Goal: Task Accomplishment & Management: Manage account settings

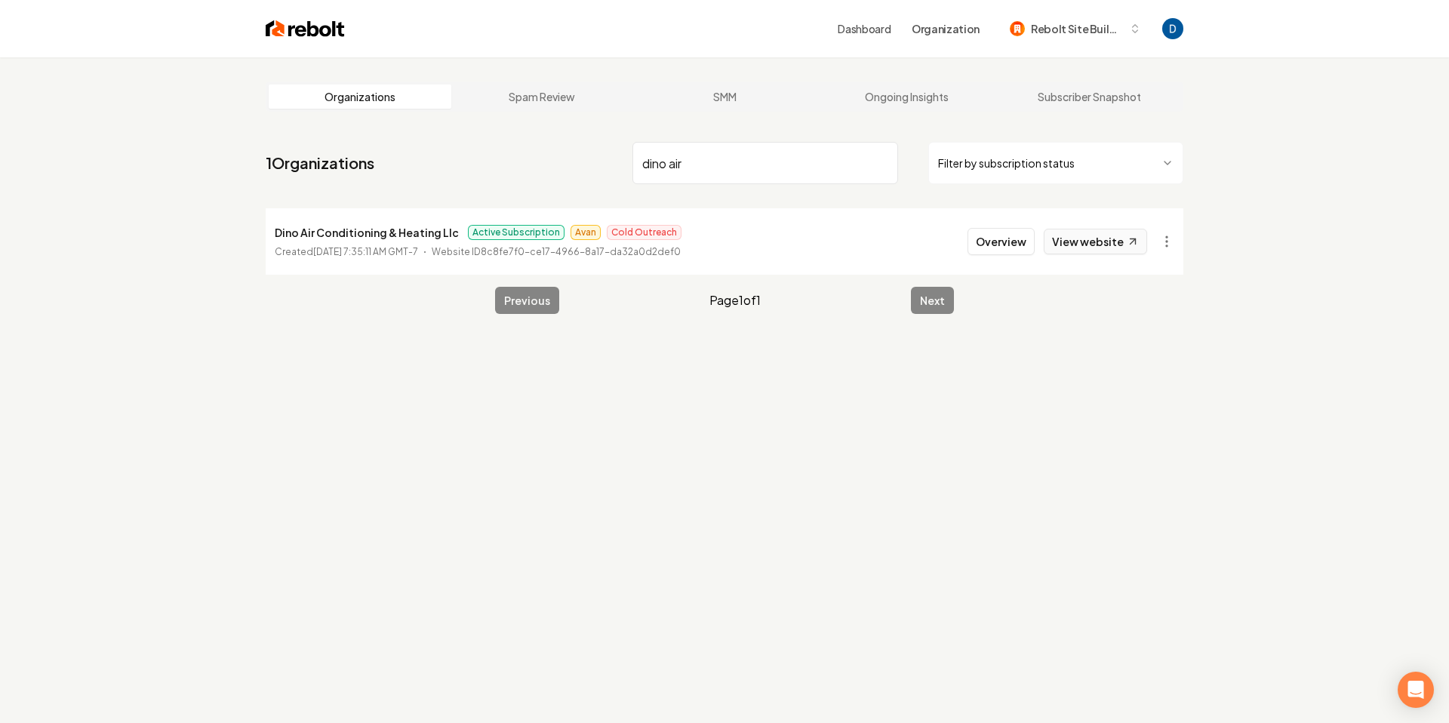
type input "dino air"
click at [1116, 251] on link "View website" at bounding box center [1095, 242] width 103 height 26
click at [307, 232] on p "Dino Air Conditioning & Heating Llc" at bounding box center [367, 232] width 184 height 18
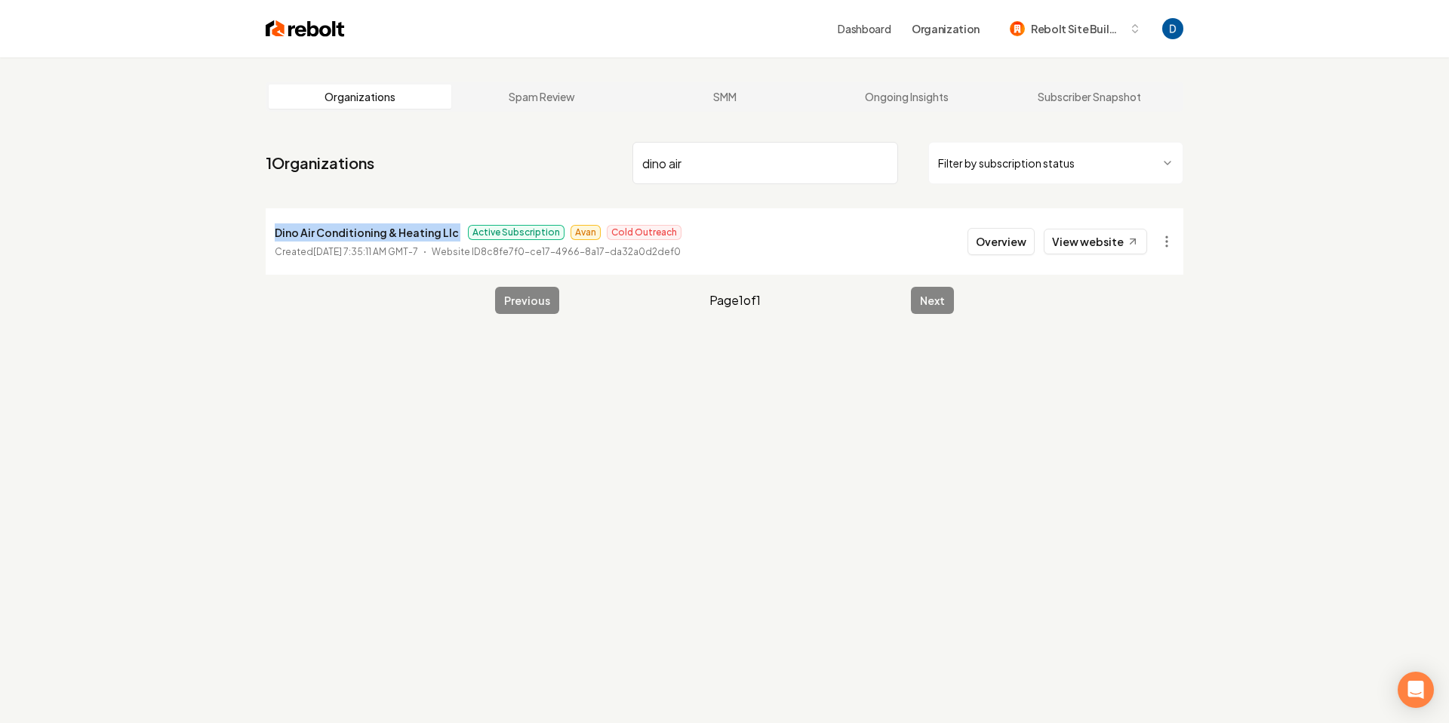
copy p "Dino Air Conditioning & Heating Llc"
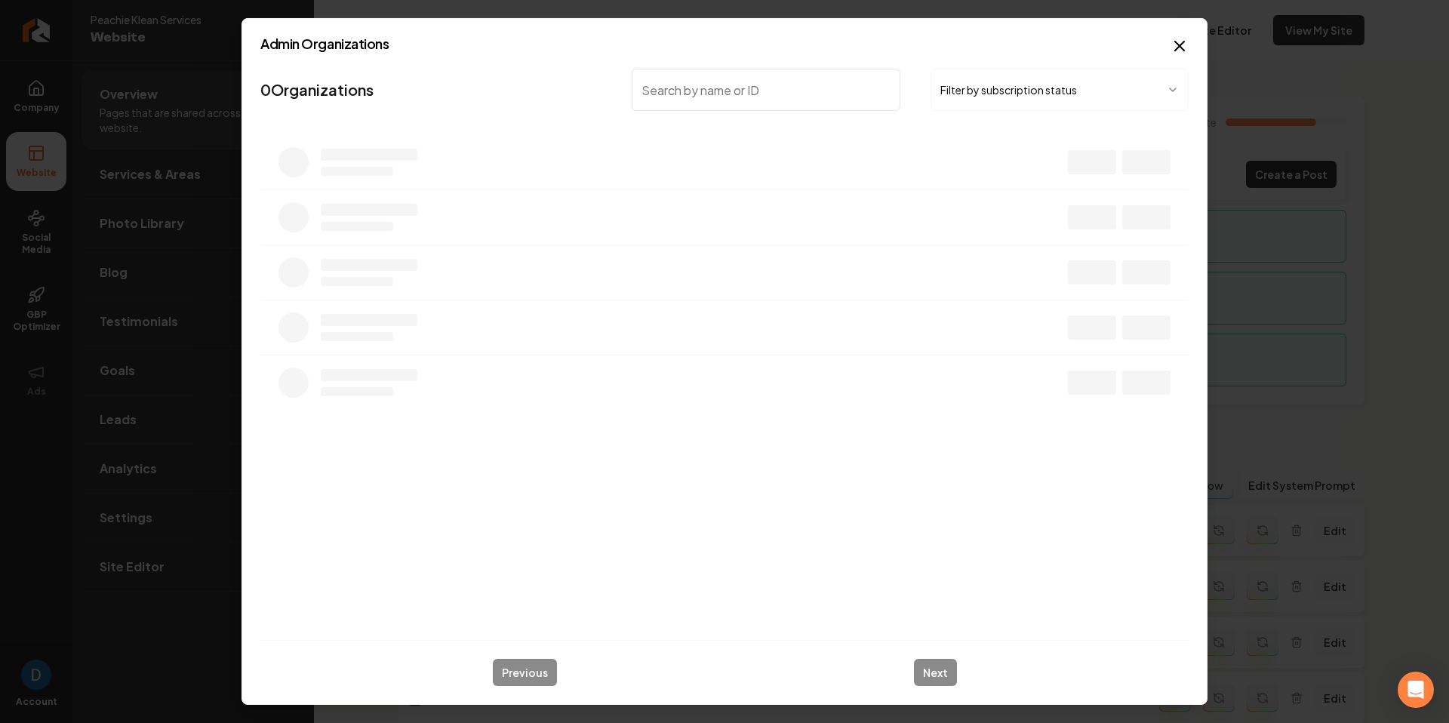
type input "S"
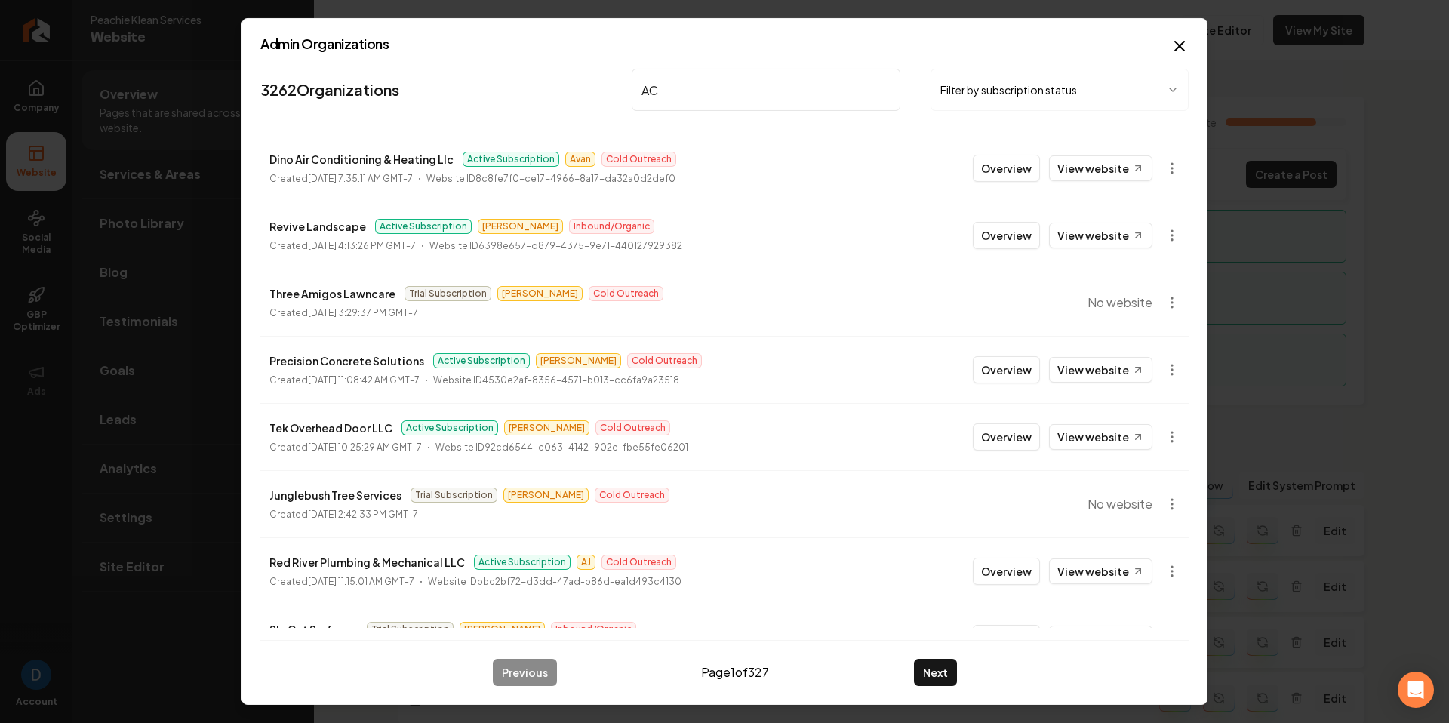
type input "ACF"
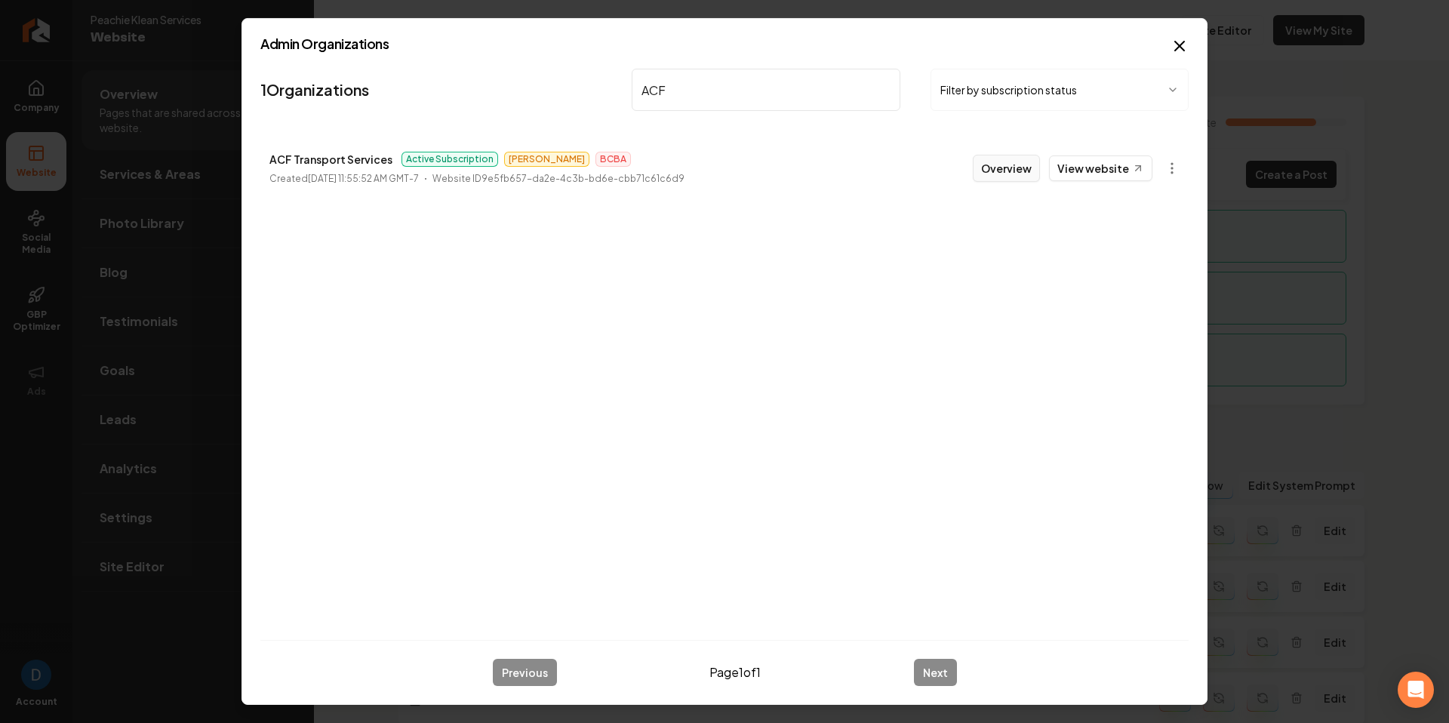
click at [1017, 170] on button "Overview" at bounding box center [1006, 168] width 67 height 27
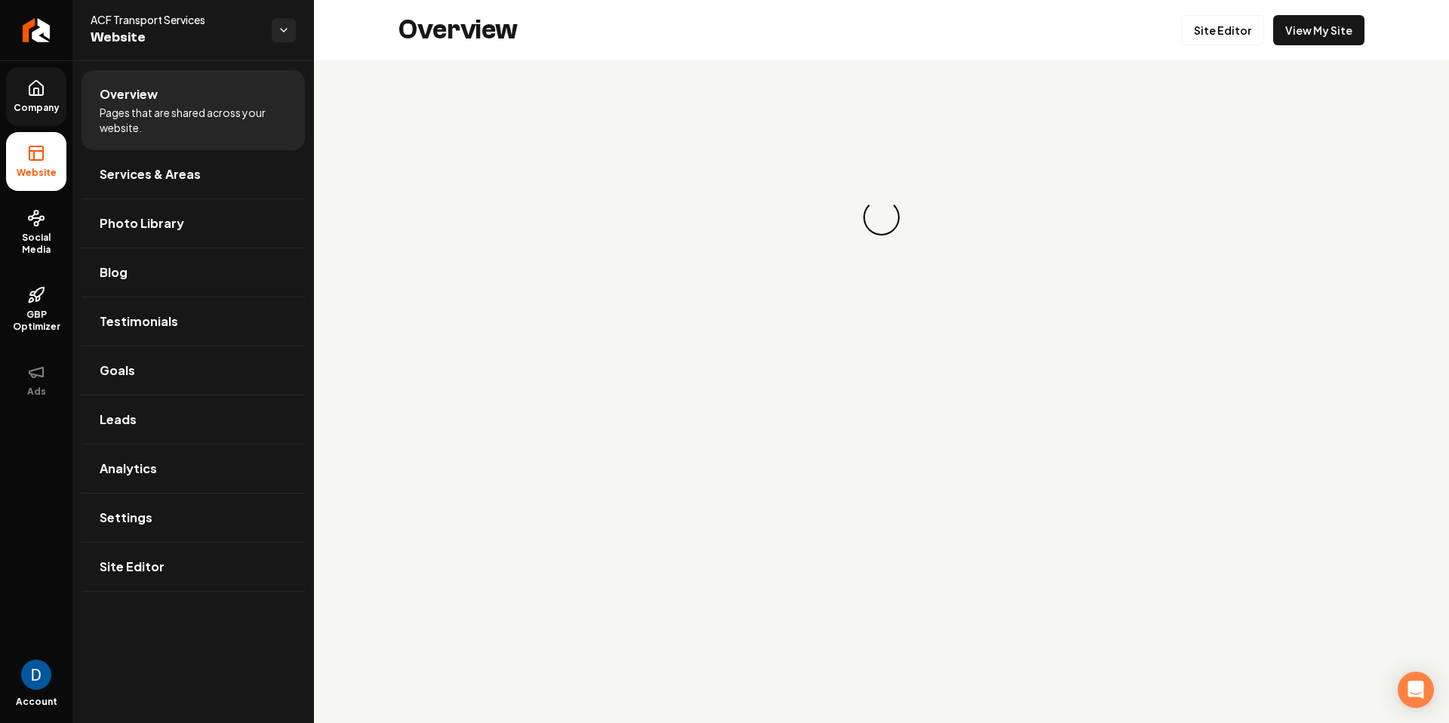
click at [46, 94] on link "Company" at bounding box center [36, 96] width 60 height 59
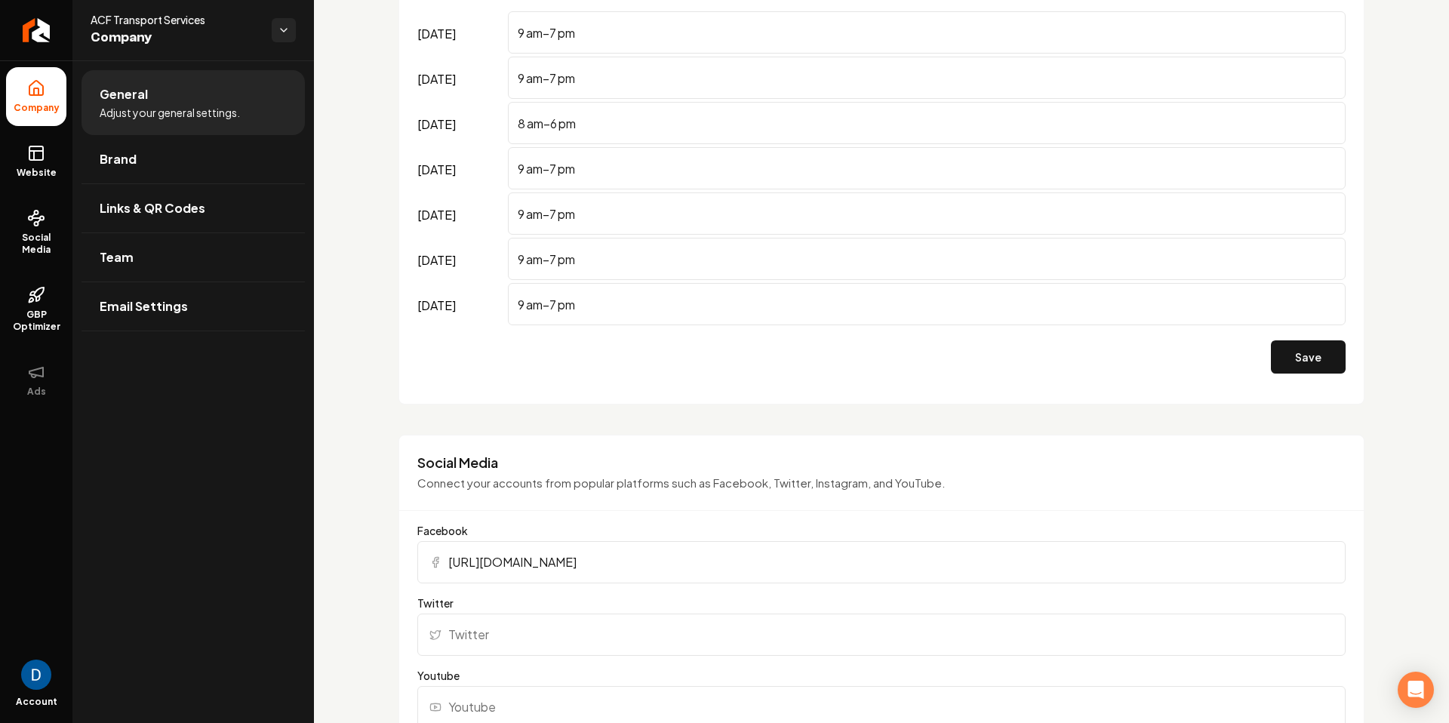
scroll to position [1106, 0]
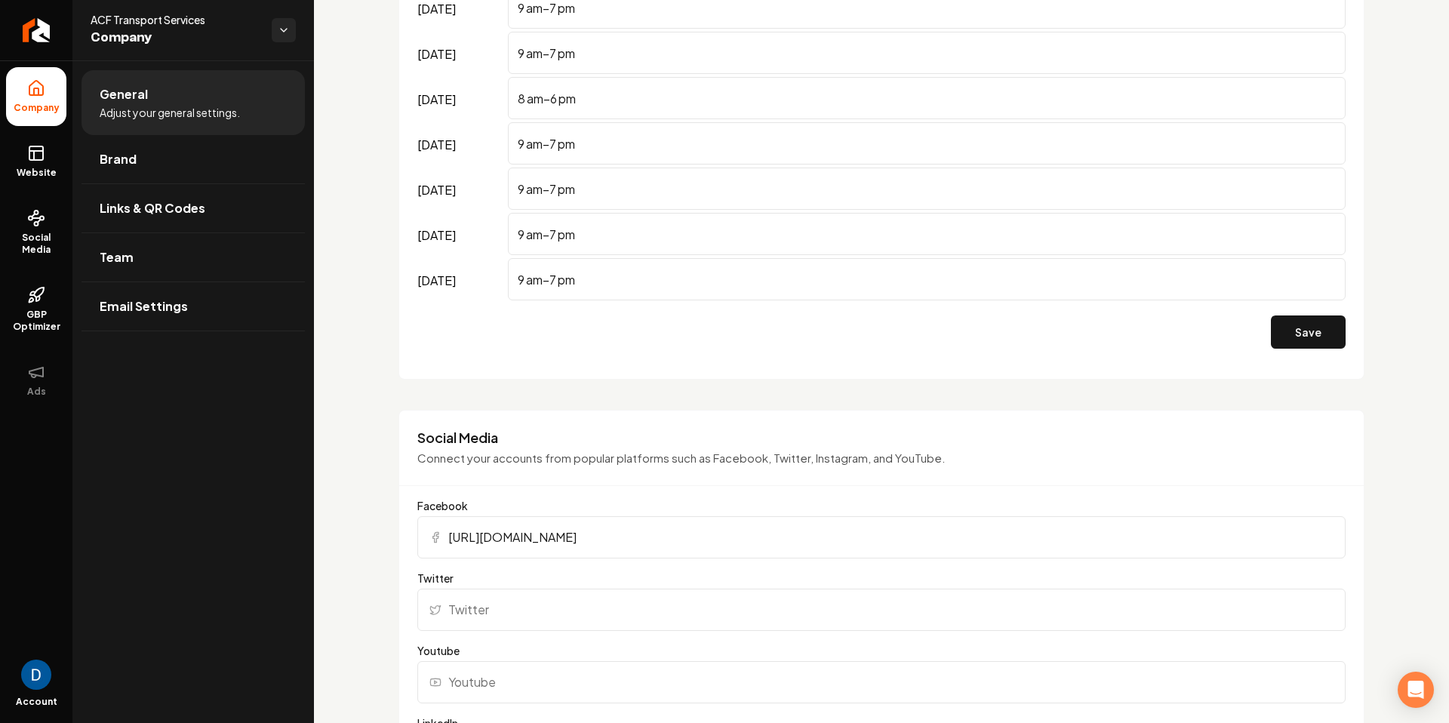
drag, startPoint x: 560, startPoint y: 573, endPoint x: 567, endPoint y: 557, distance: 17.2
click at [560, 572] on label "Twitter" at bounding box center [881, 578] width 929 height 15
click at [560, 589] on input "Twitter" at bounding box center [881, 610] width 929 height 42
click at [573, 541] on input "[URL][DOMAIN_NAME]" at bounding box center [881, 537] width 929 height 42
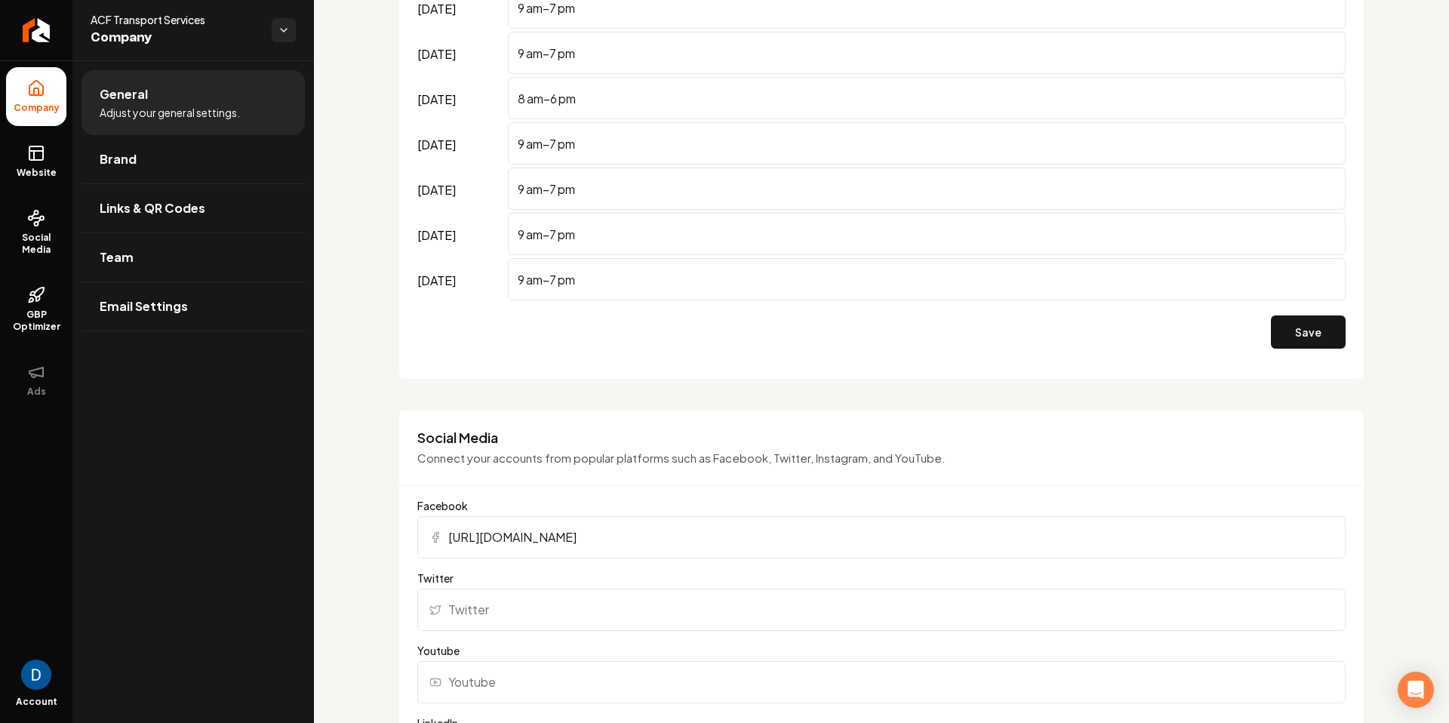
click at [573, 541] on input "[URL][DOMAIN_NAME]" at bounding box center [881, 537] width 929 height 42
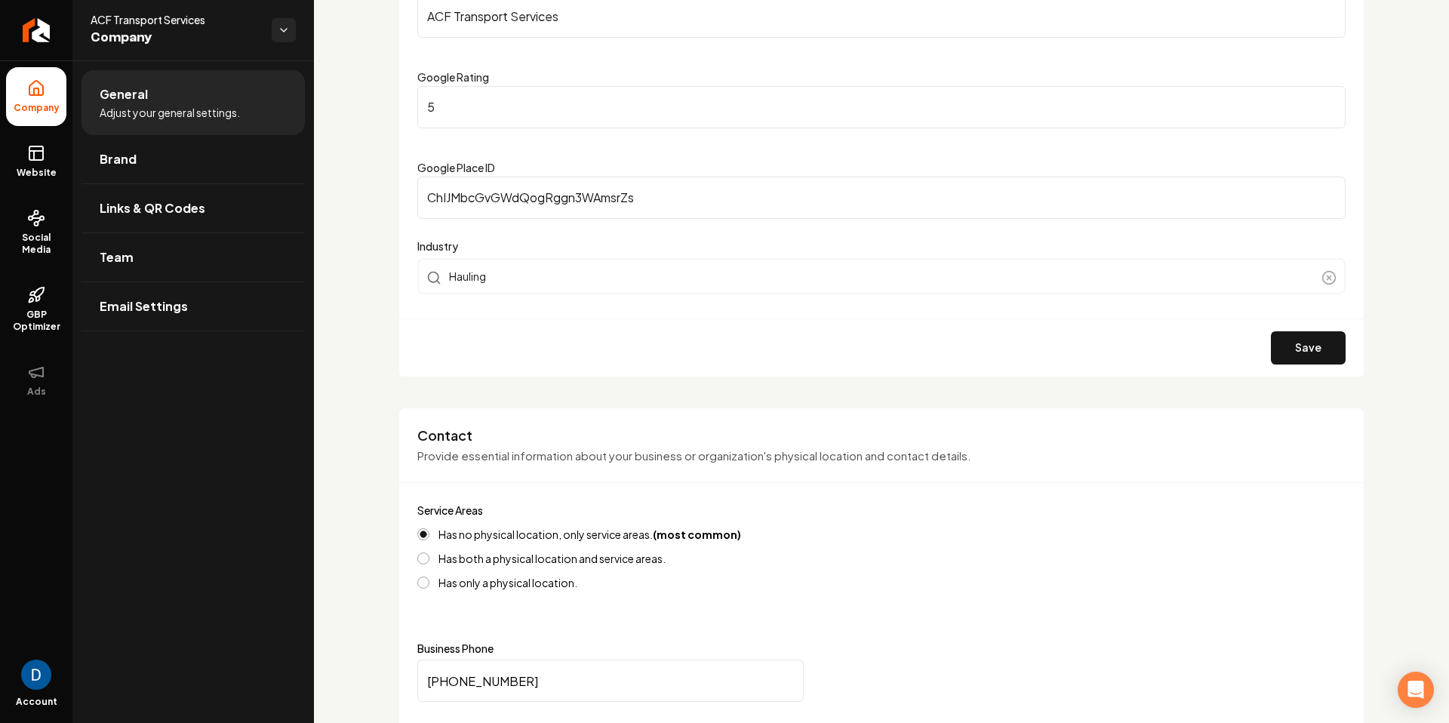
scroll to position [0, 0]
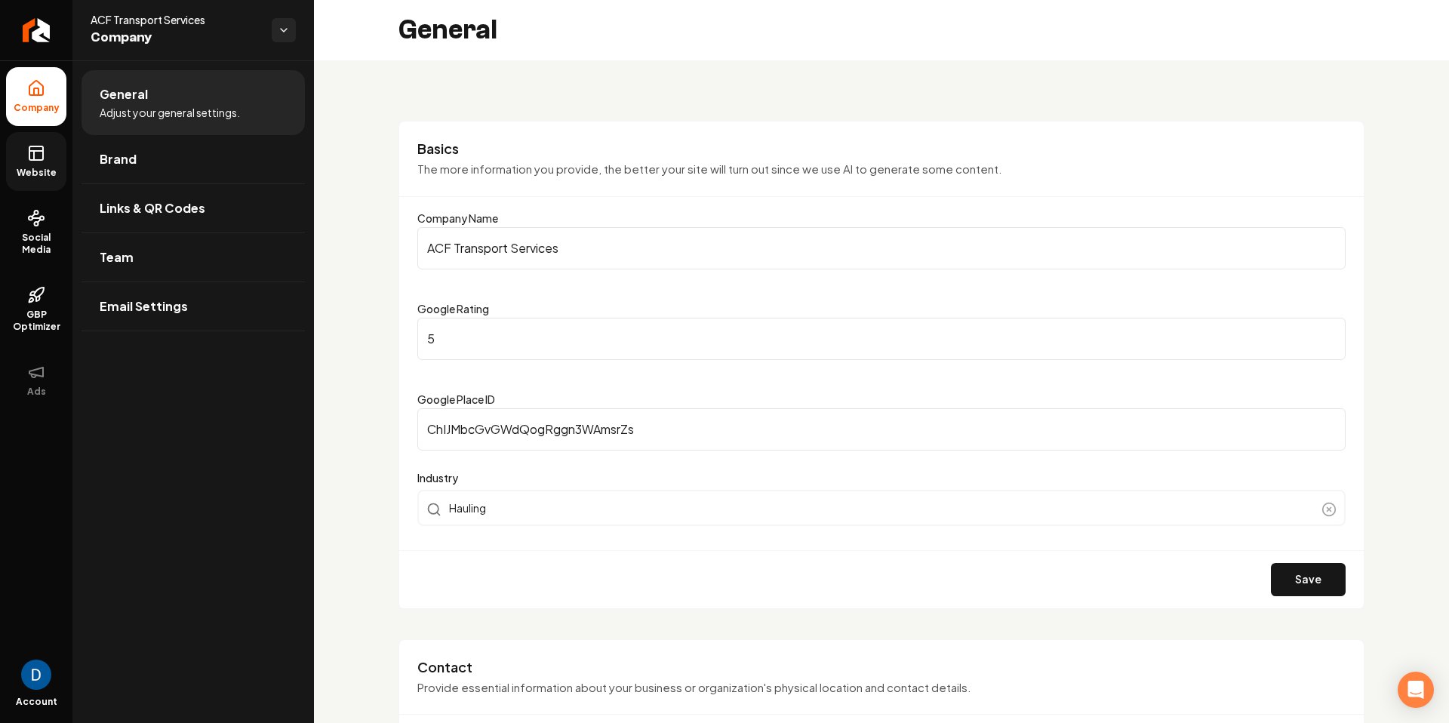
click at [29, 160] on icon at bounding box center [36, 153] width 18 height 18
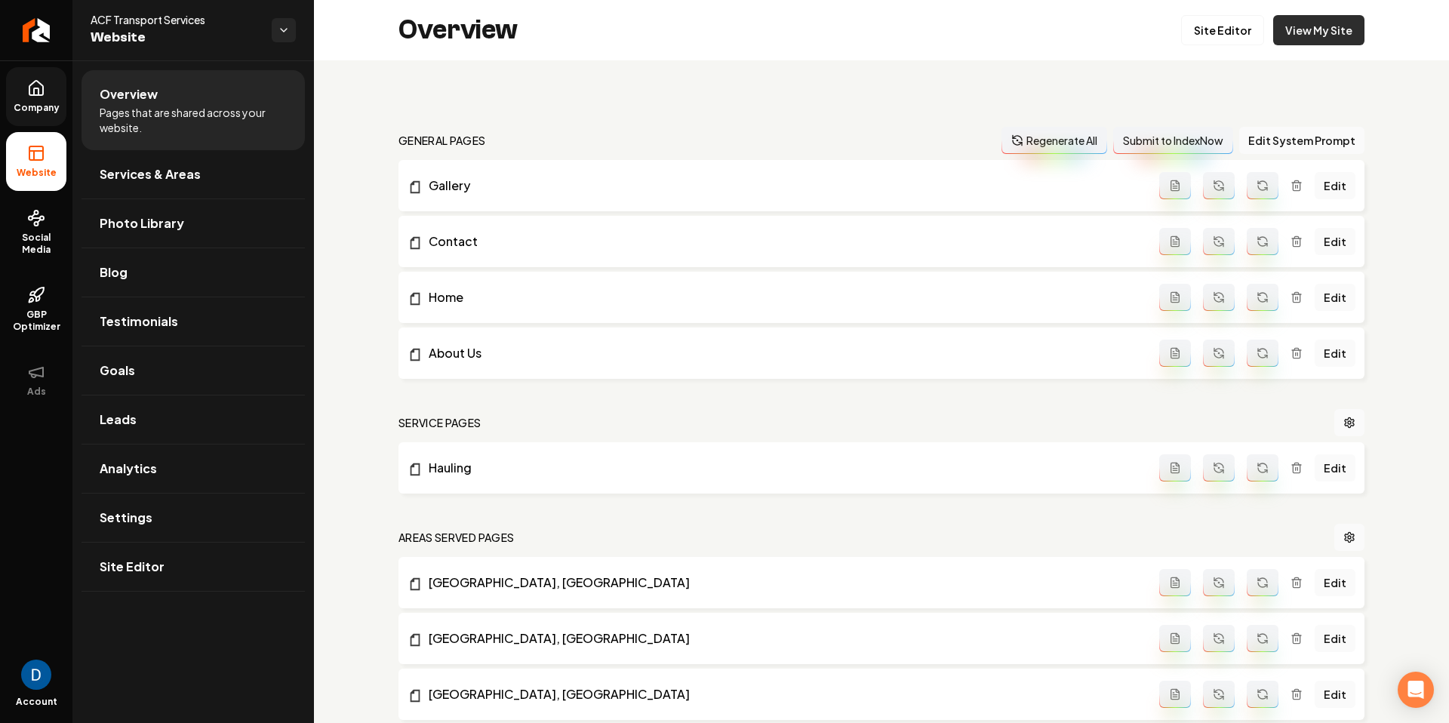
click at [1318, 19] on link "View My Site" at bounding box center [1319, 30] width 91 height 30
click at [97, 20] on span "ACF Transport Services" at bounding box center [175, 19] width 169 height 15
copy span "ACF Transport Services"
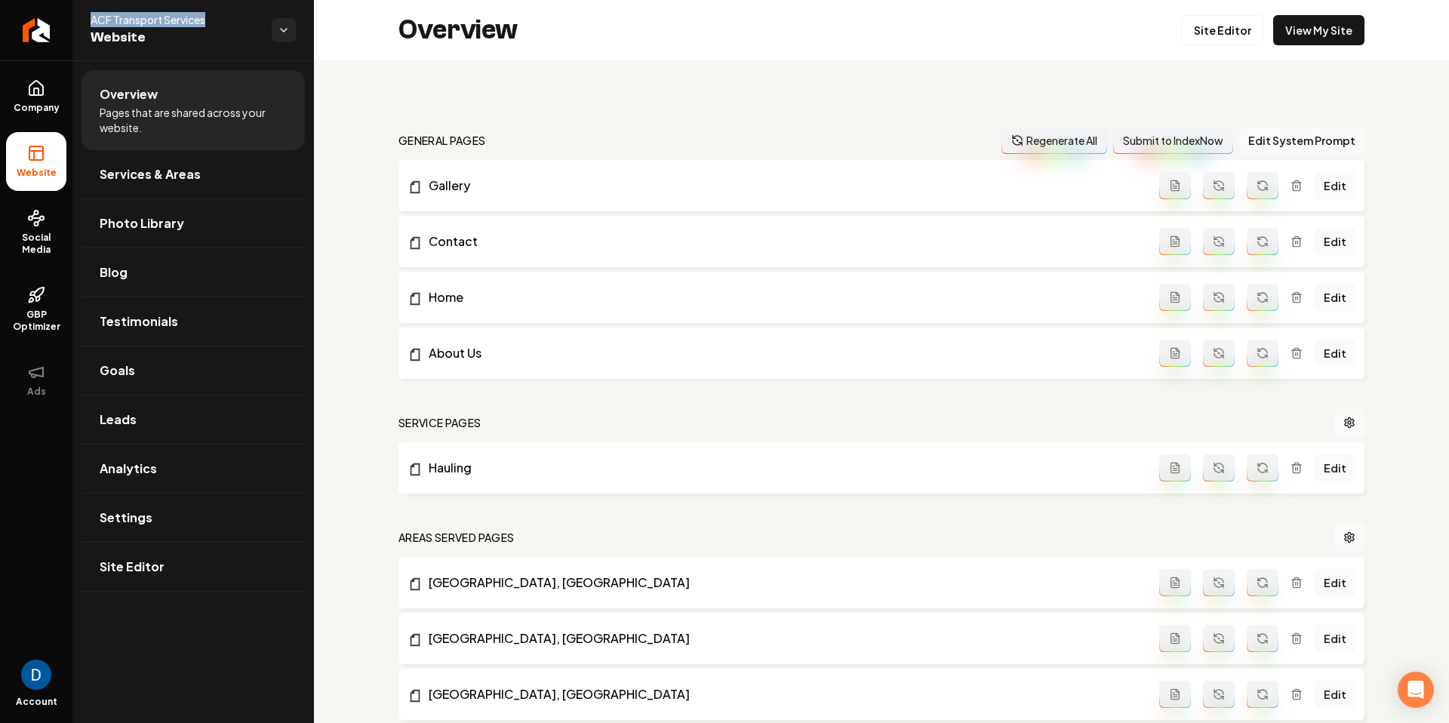
copy span "ACF Transport Services"
click at [173, 134] on span "Pages that are shared across your website." at bounding box center [193, 120] width 187 height 30
click at [1194, 32] on link "Site Editor" at bounding box center [1222, 30] width 83 height 30
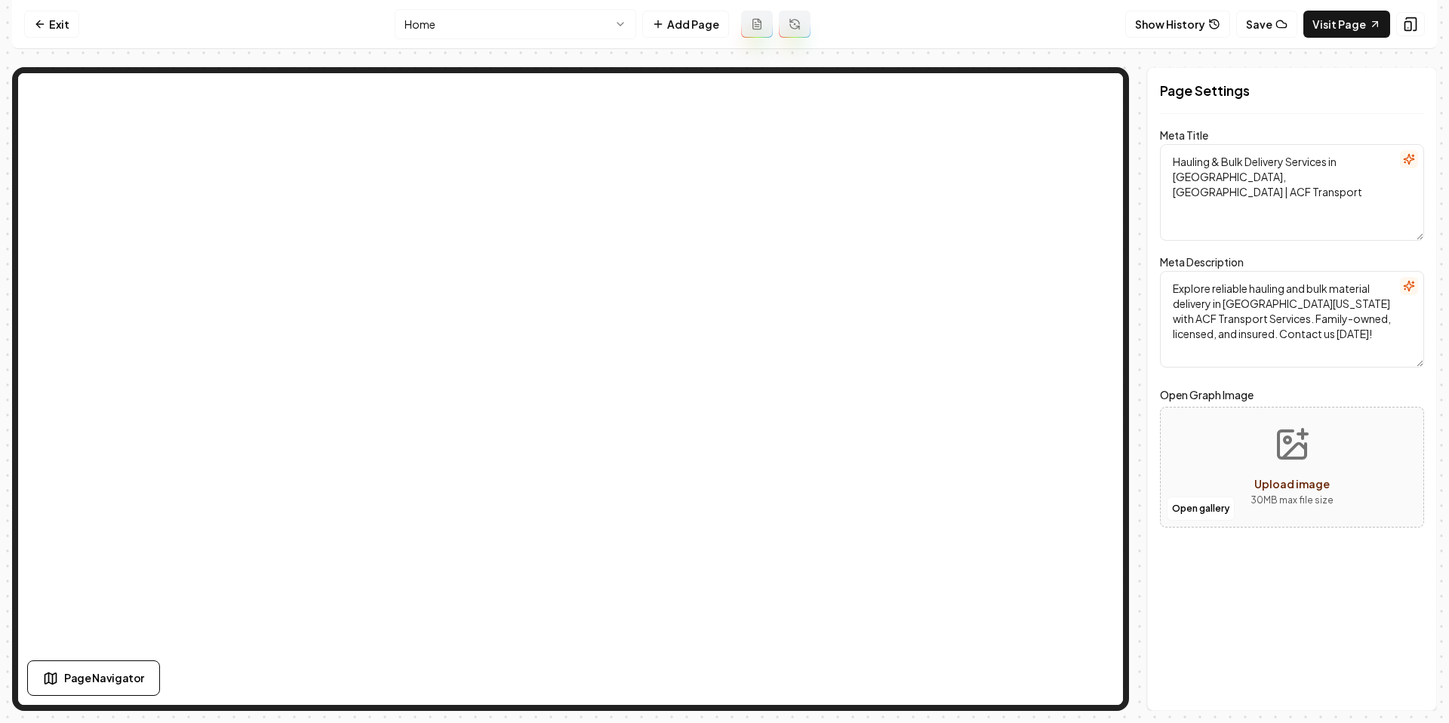
click at [532, 26] on html "Computer Required This feature is only available on a computer. Please switch t…" at bounding box center [724, 361] width 1449 height 723
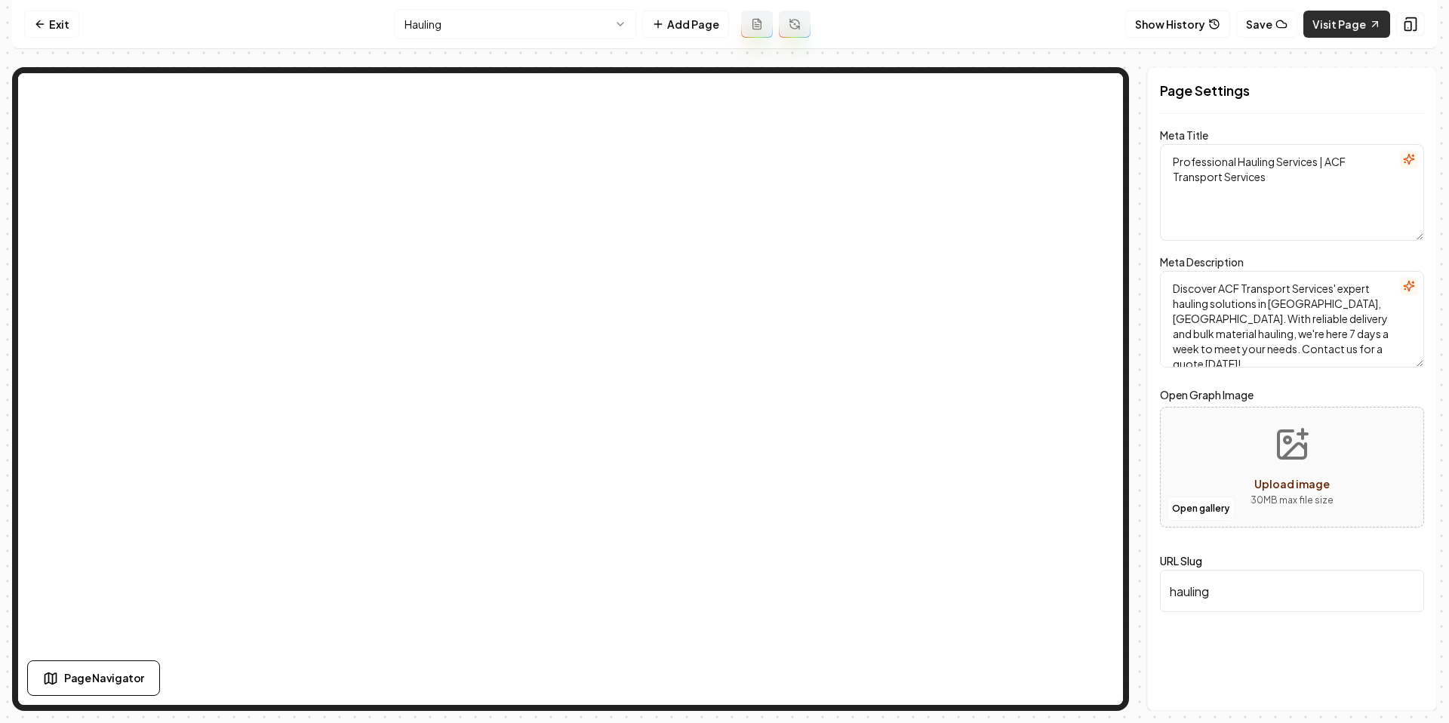
click at [1317, 25] on link "Visit Page" at bounding box center [1347, 24] width 87 height 27
click at [46, 30] on link "Exit" at bounding box center [51, 24] width 55 height 27
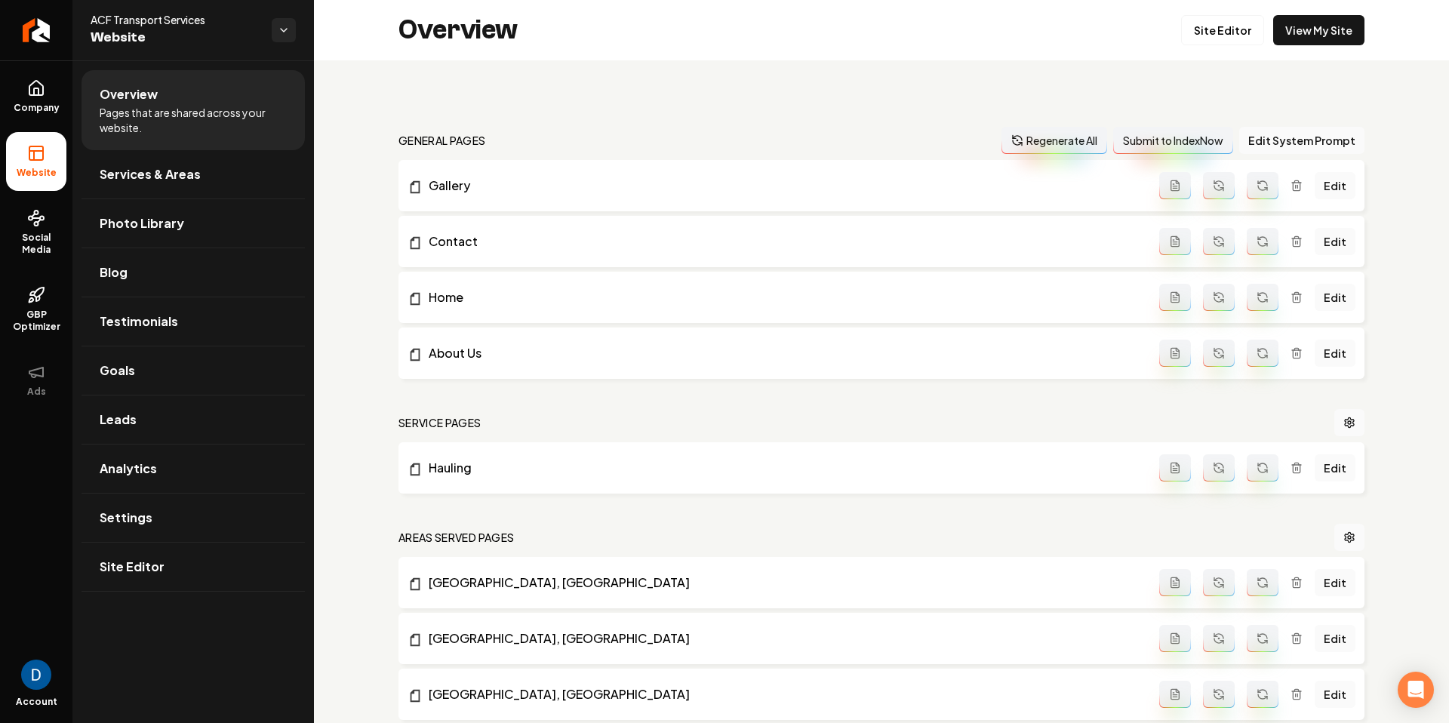
click at [144, 12] on span "ACF Transport Services" at bounding box center [175, 19] width 169 height 15
click at [142, 25] on span "ACF Transport Services" at bounding box center [175, 19] width 169 height 15
click at [143, 24] on span "ACF Transport Services" at bounding box center [175, 19] width 169 height 15
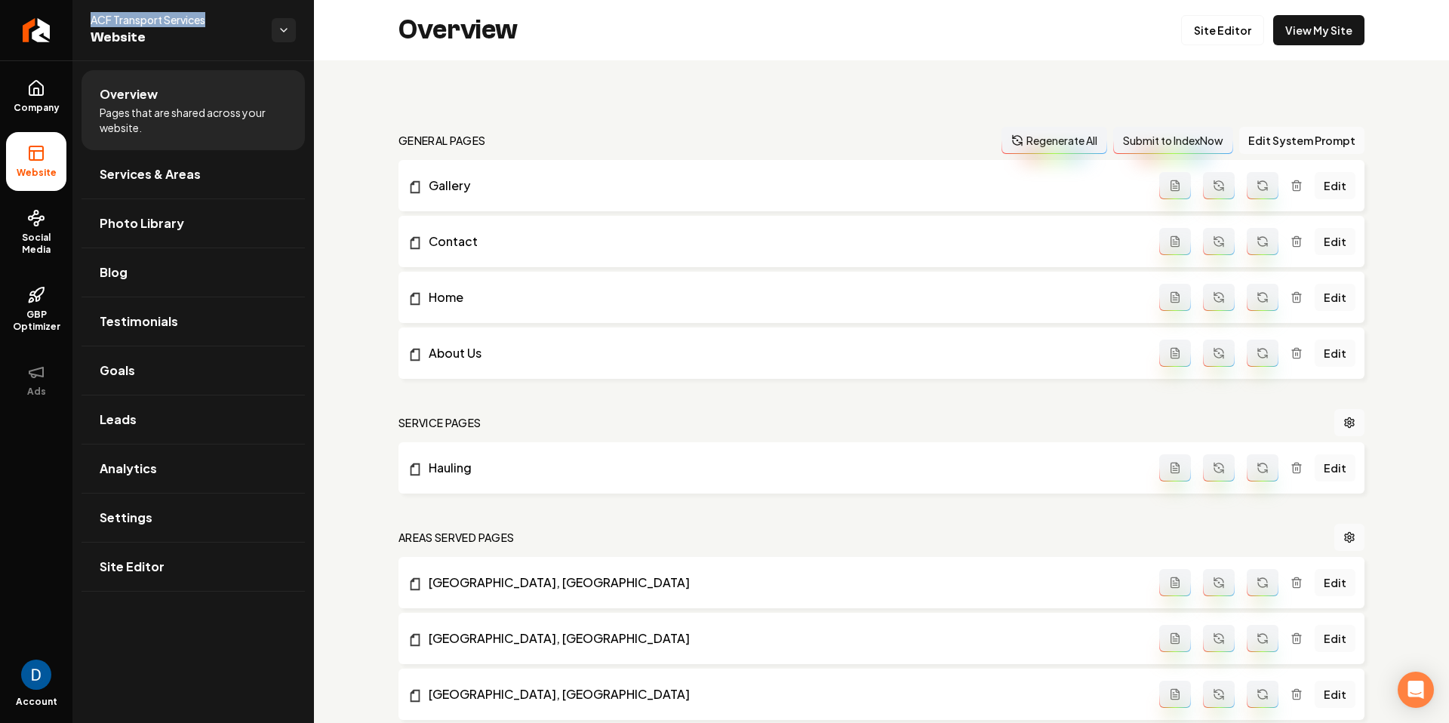
click at [143, 23] on span "ACF Transport Services" at bounding box center [175, 19] width 169 height 15
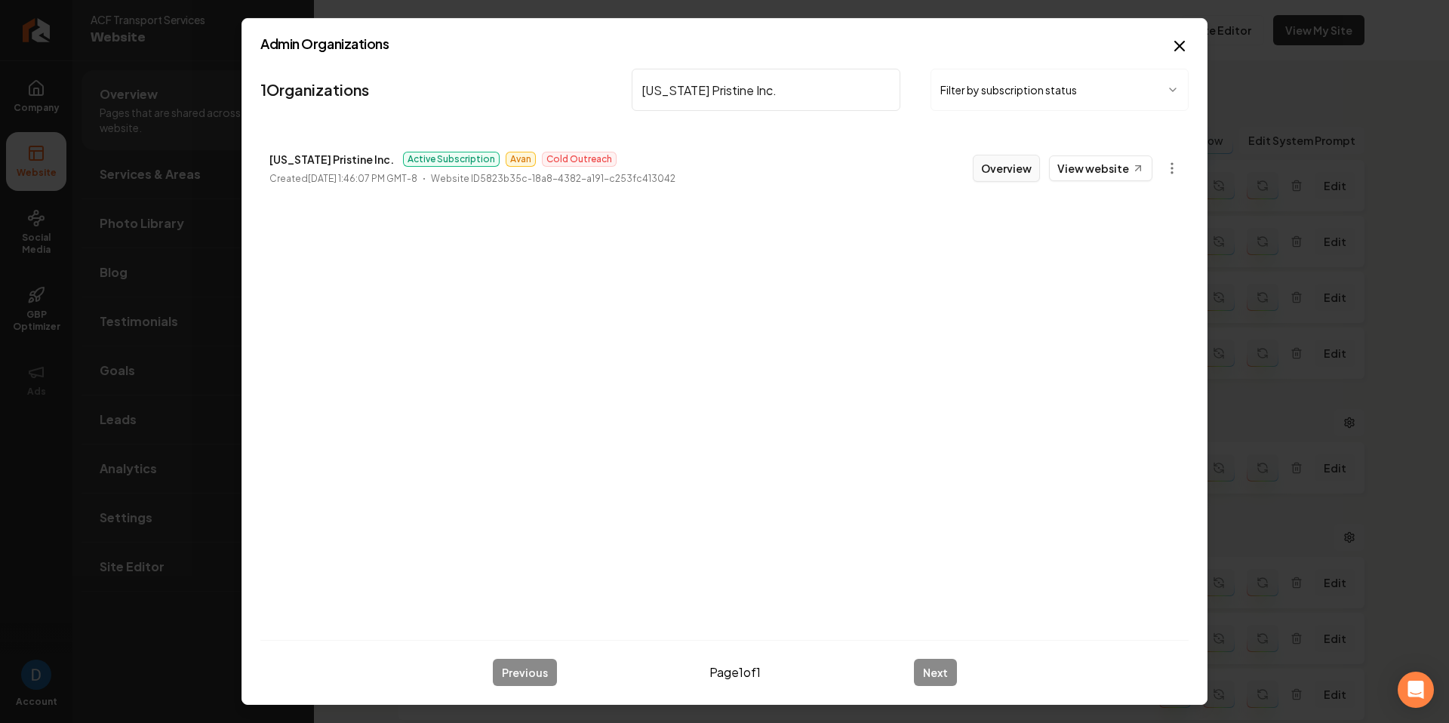
type input "[US_STATE] Pristine Inc."
click at [1020, 165] on button "Overview" at bounding box center [1006, 168] width 67 height 27
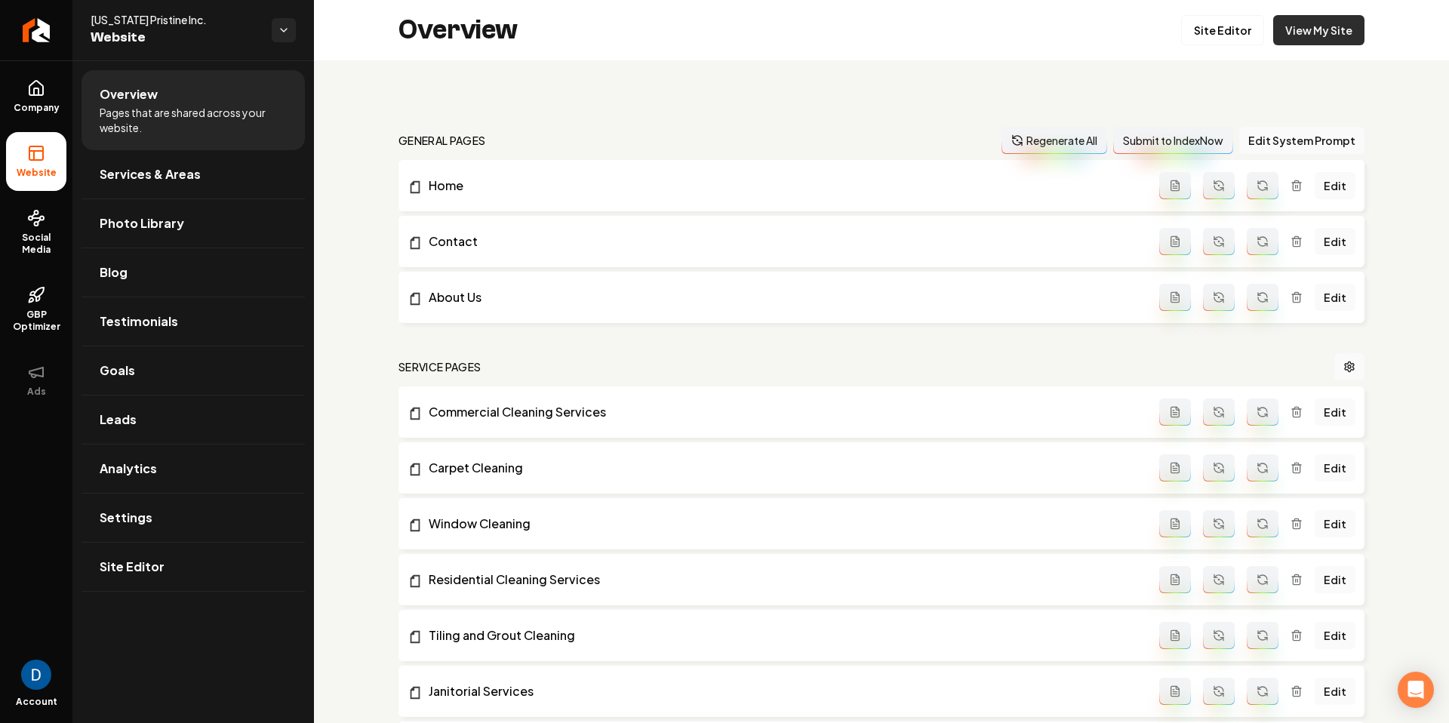
click at [1344, 31] on link "View My Site" at bounding box center [1319, 30] width 91 height 30
click at [171, 430] on link "Leads" at bounding box center [193, 420] width 223 height 48
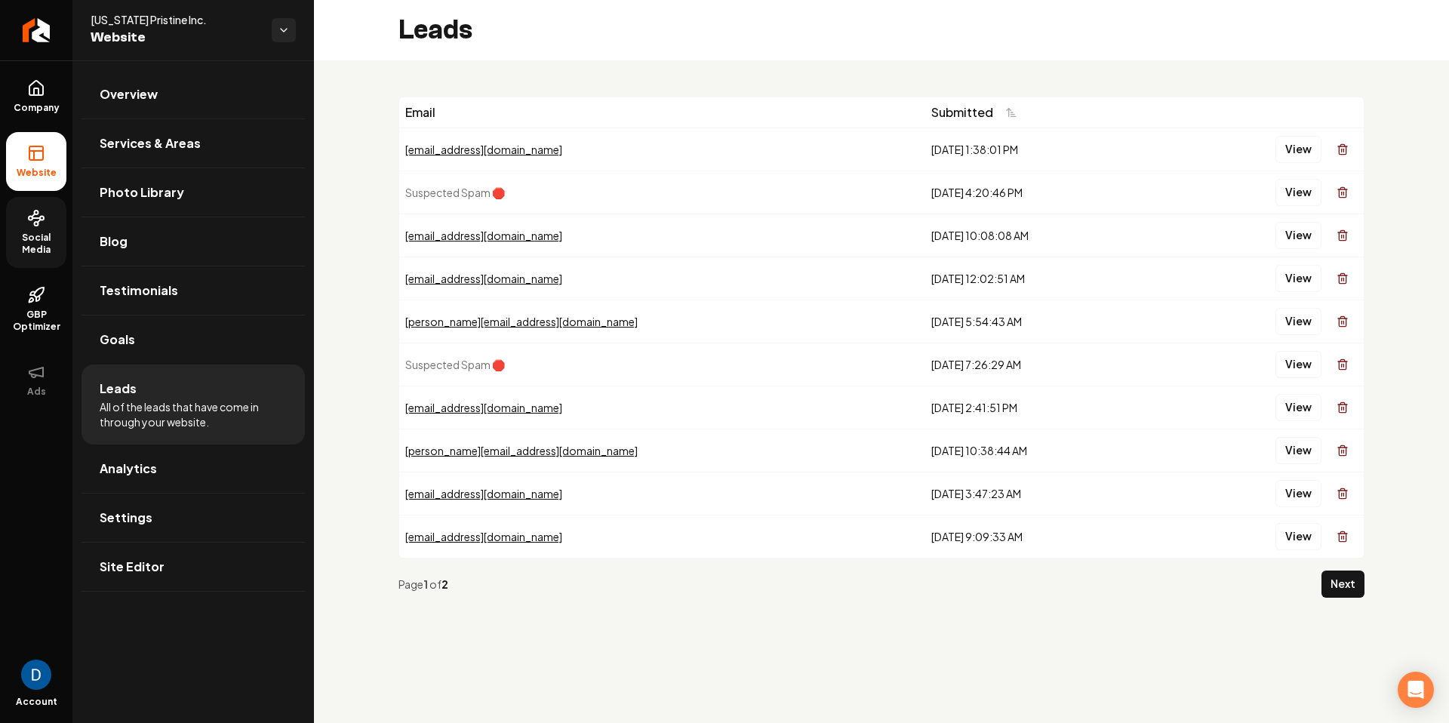
click at [14, 205] on link "Social Media" at bounding box center [36, 232] width 60 height 71
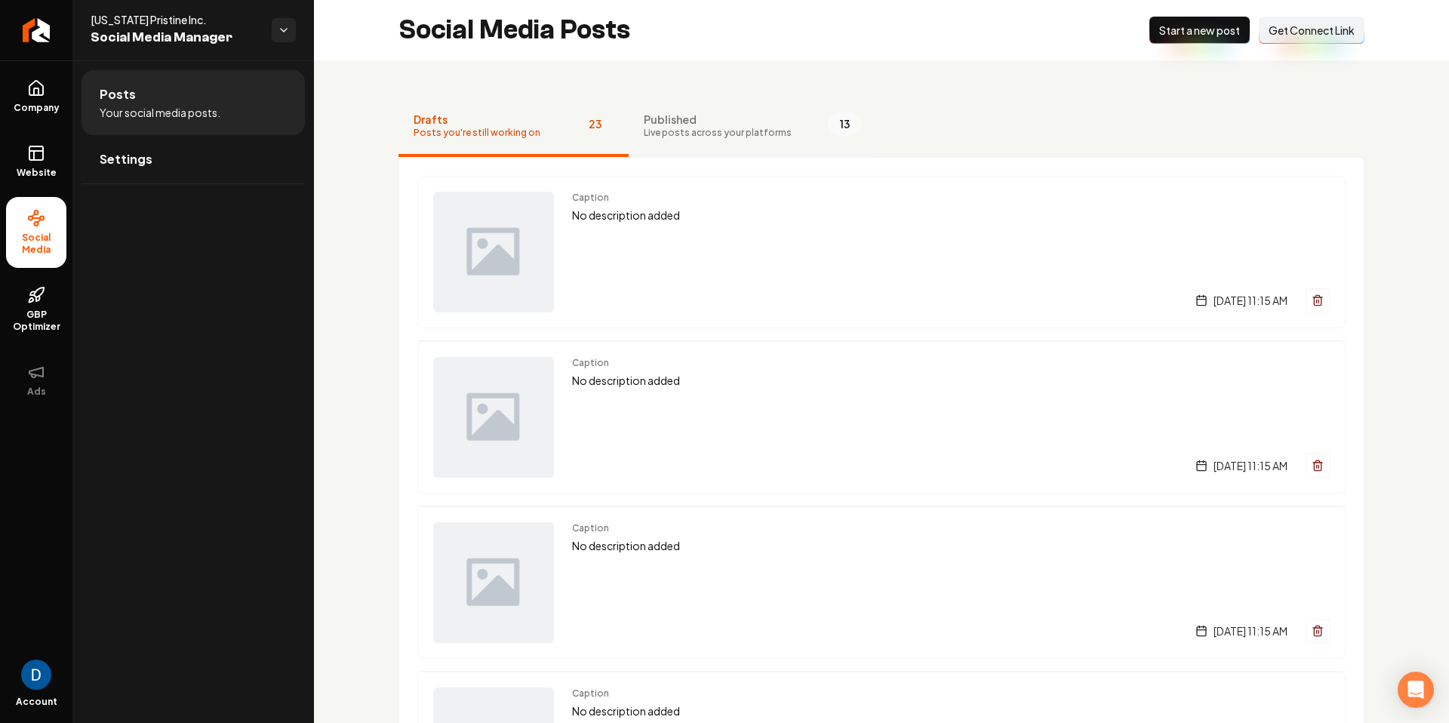
click at [735, 115] on span "Published" at bounding box center [718, 119] width 148 height 15
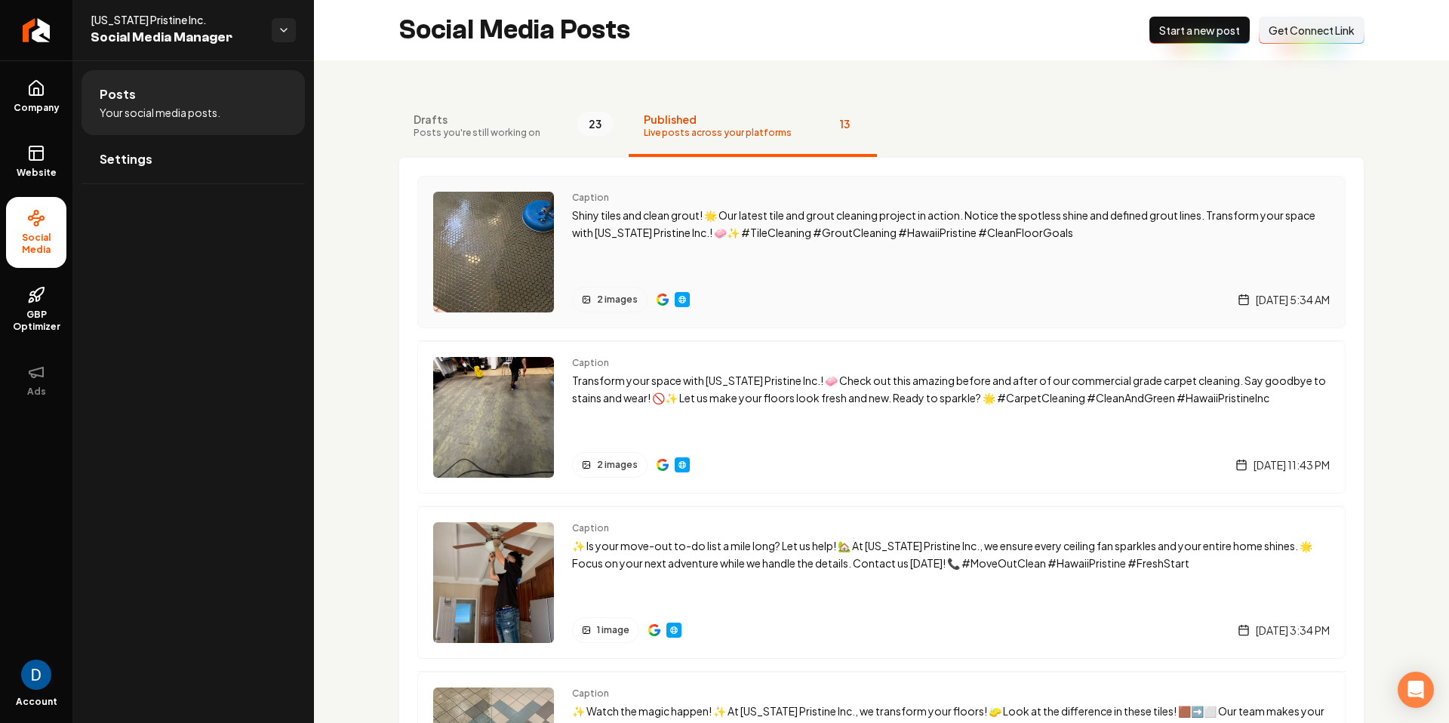
click at [732, 255] on div "Caption Shiny tiles and clean grout! 🌟 Our latest tile and grout cleaning proje…" at bounding box center [951, 252] width 758 height 121
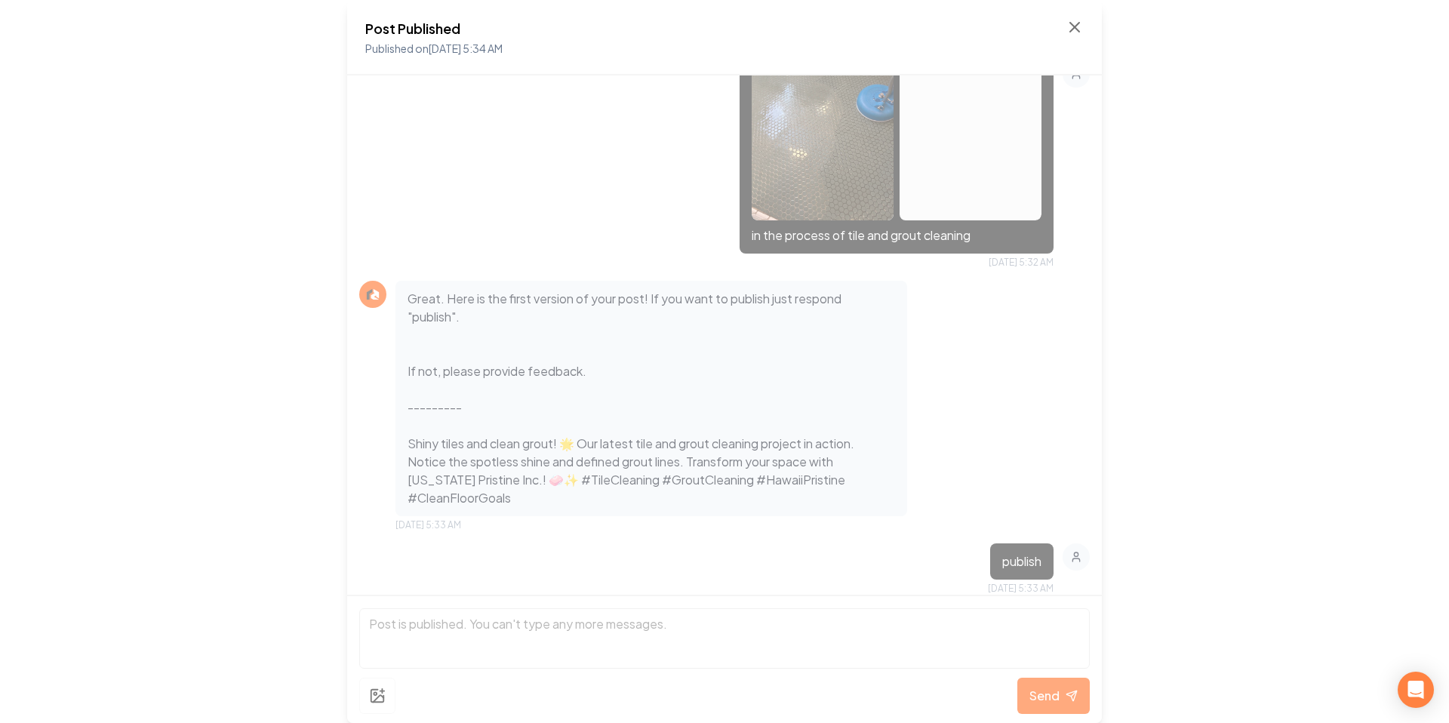
scroll to position [556, 0]
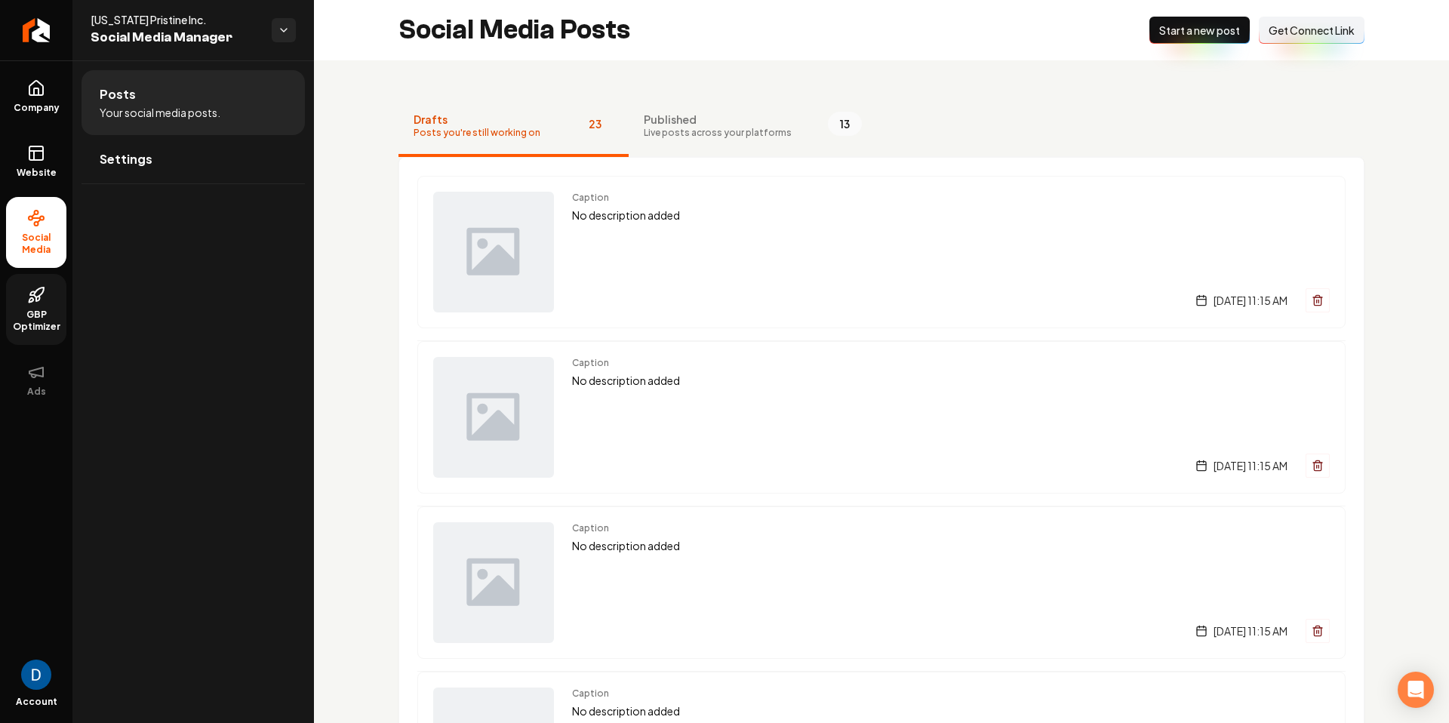
click at [59, 296] on link "GBP Optimizer" at bounding box center [36, 309] width 60 height 71
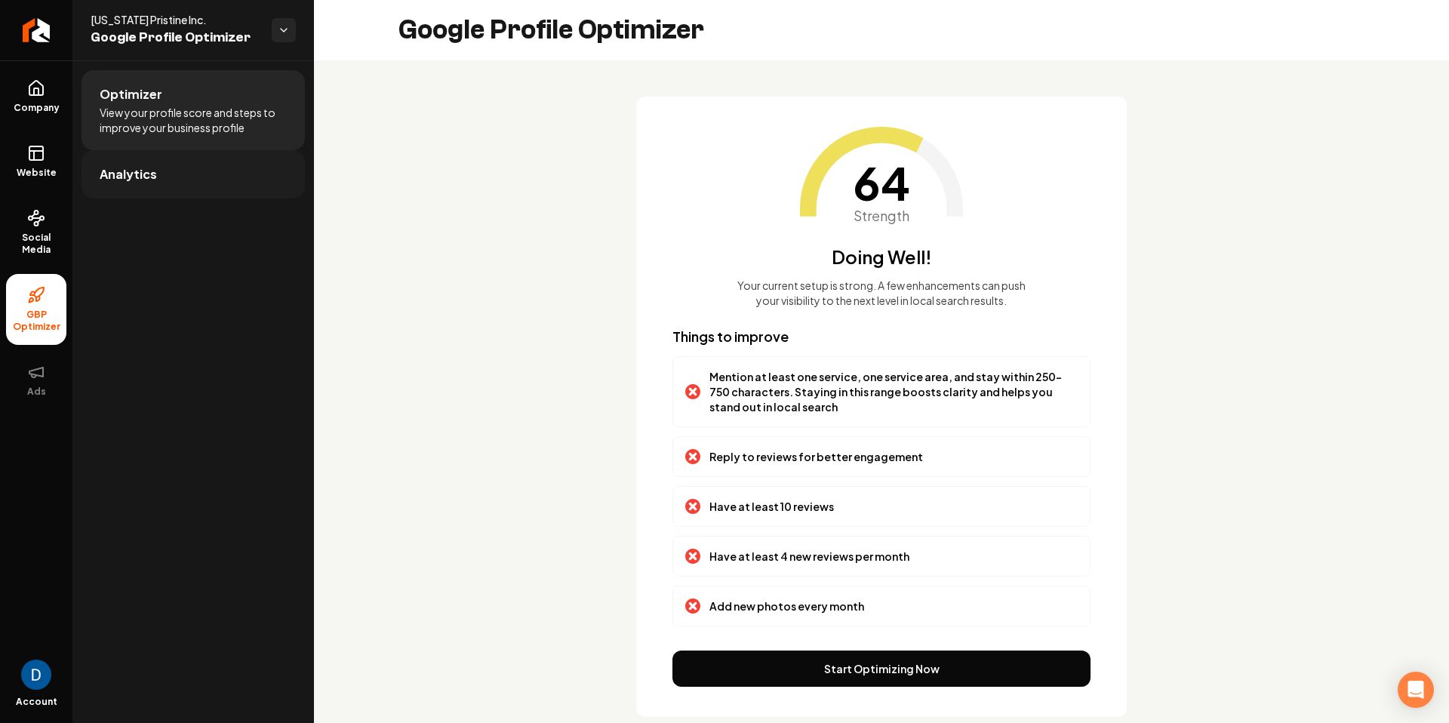
click at [189, 178] on link "Analytics" at bounding box center [193, 174] width 223 height 48
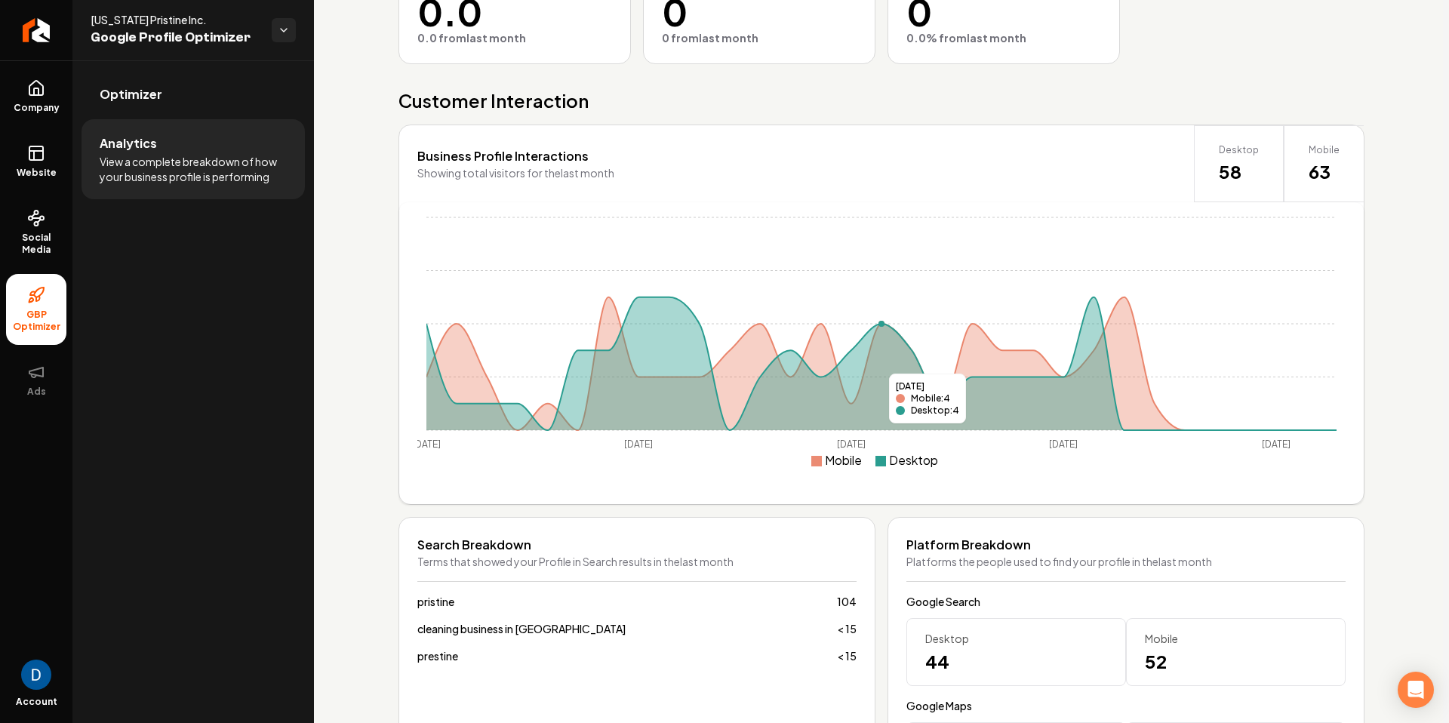
scroll to position [308, 0]
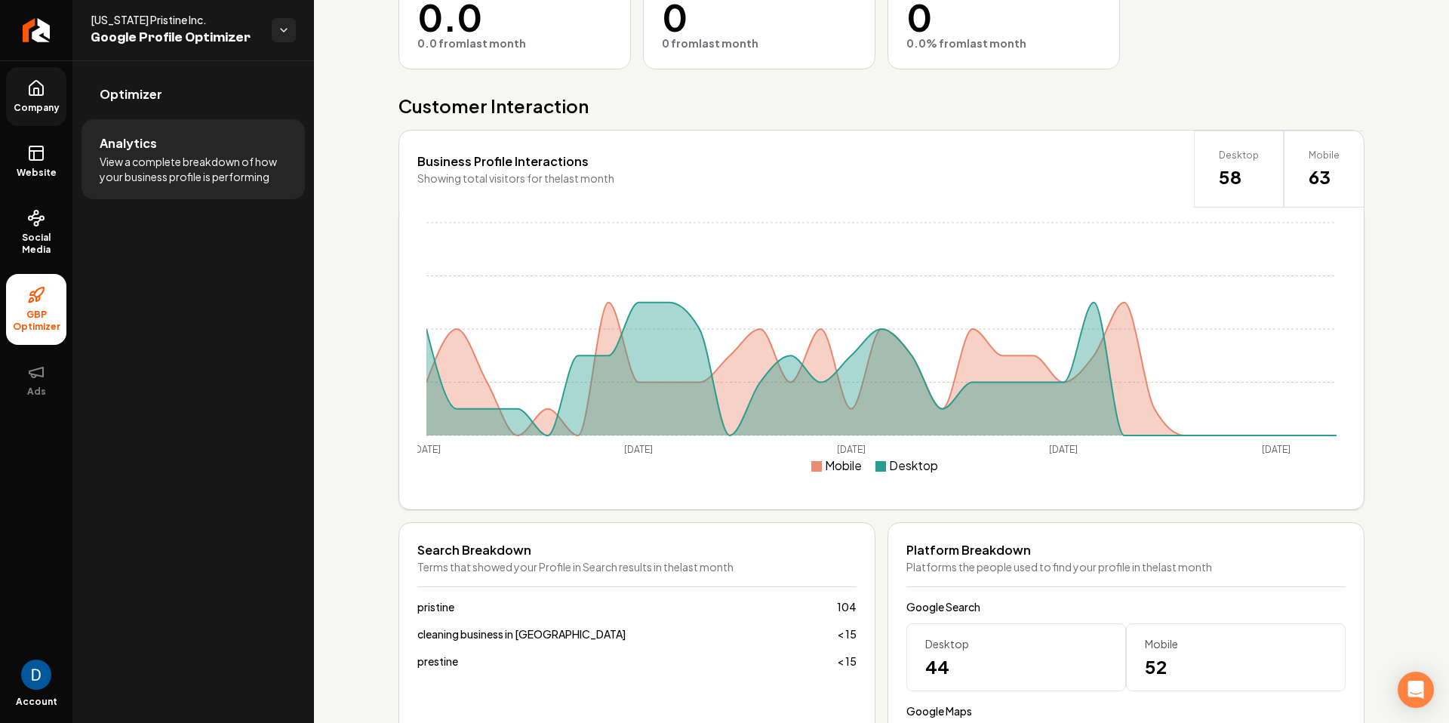
click at [51, 98] on link "Company" at bounding box center [36, 96] width 60 height 59
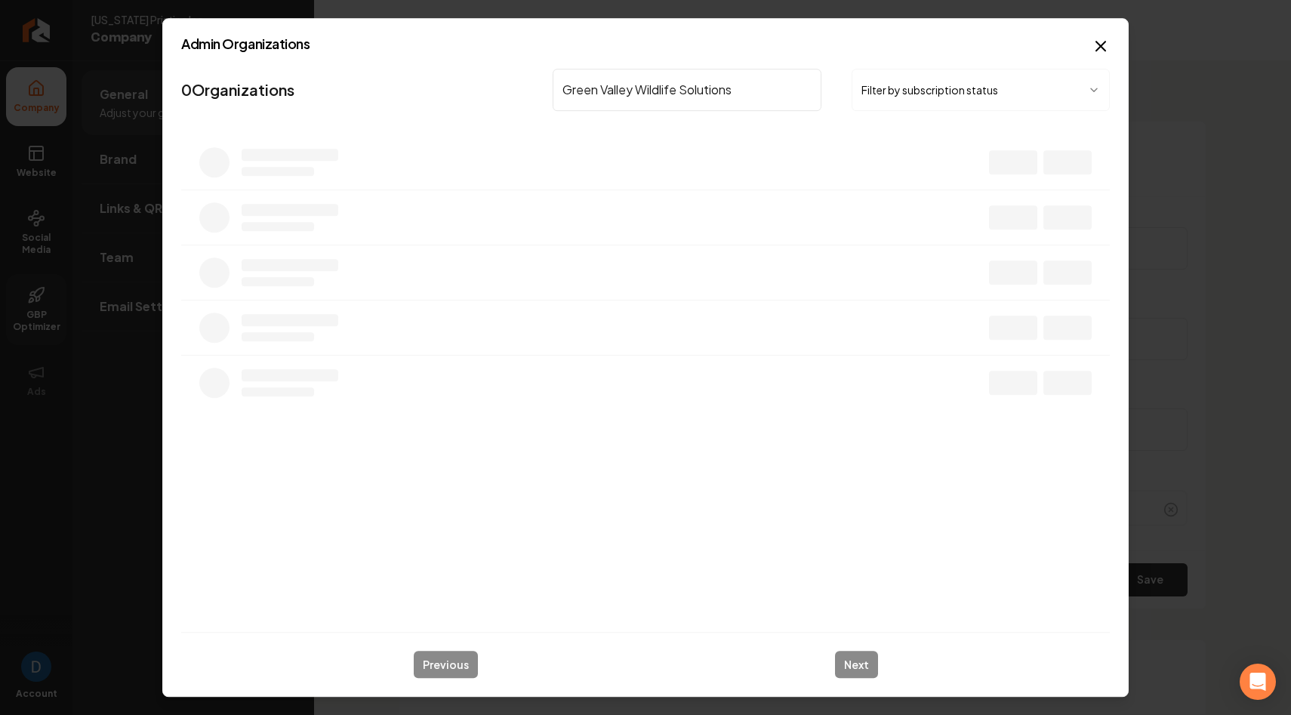
type input "Green Valley Wildlife Solutions"
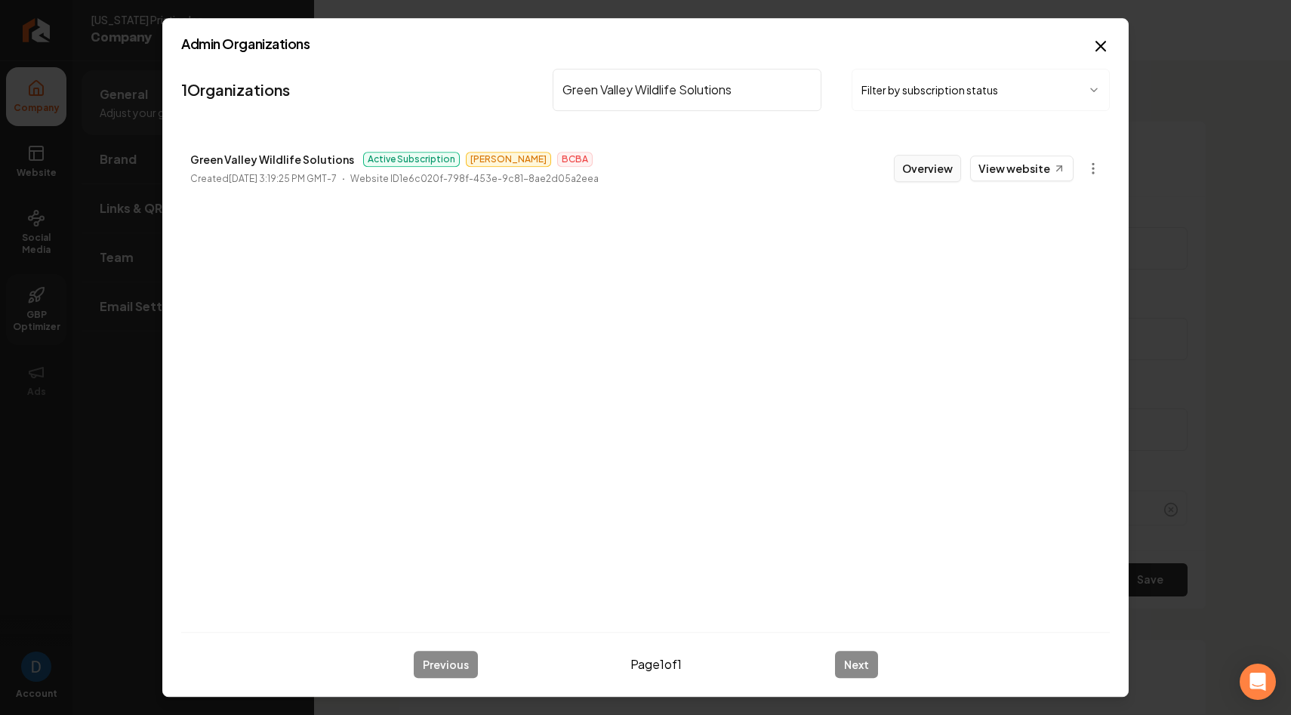
click at [945, 162] on button "Overview" at bounding box center [927, 168] width 67 height 27
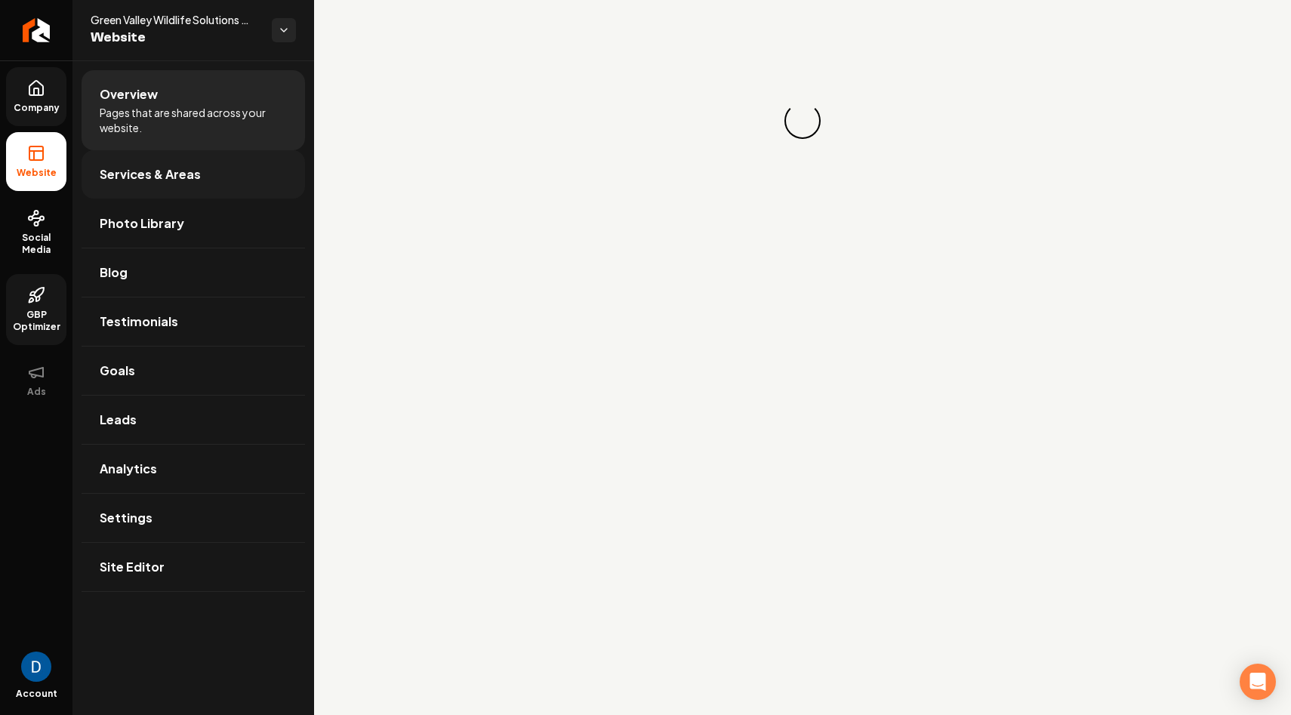
click at [170, 169] on span "Services & Areas" at bounding box center [150, 174] width 101 height 18
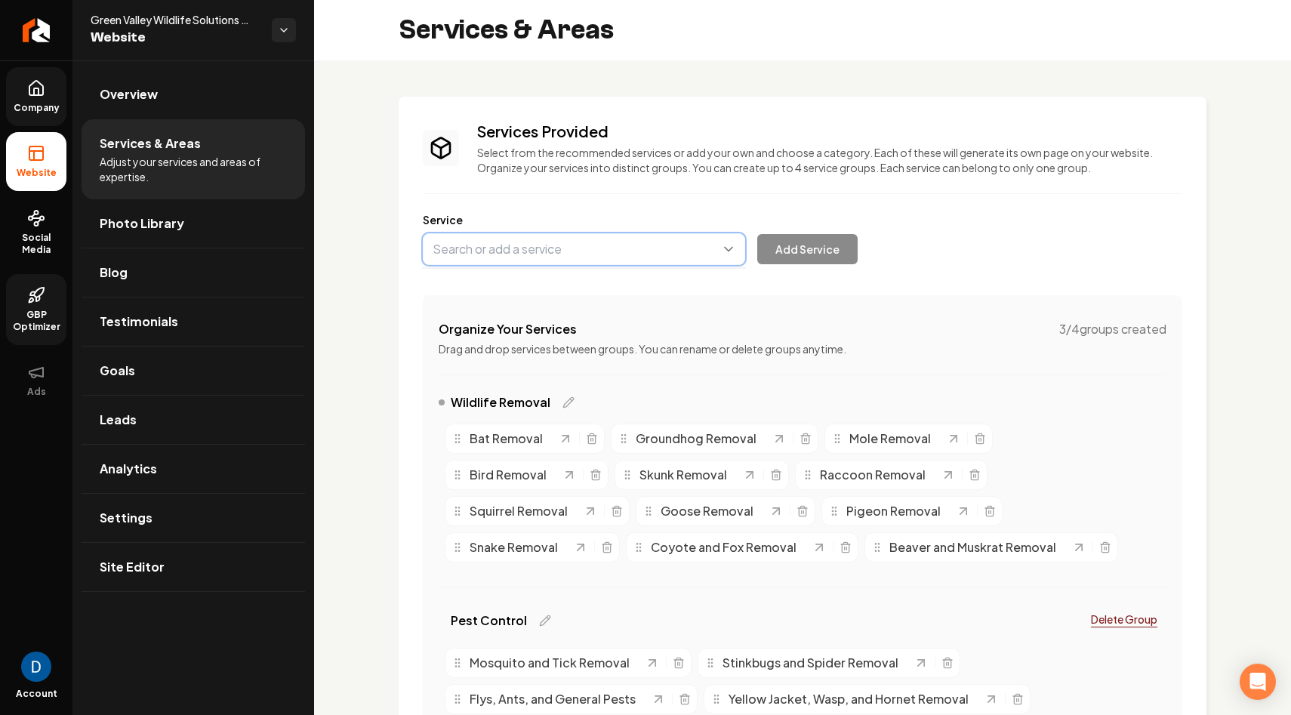
click at [544, 263] on button "Main content area" at bounding box center [584, 249] width 322 height 32
type input "Holiday Lighting"
click at [830, 248] on button "Add Service" at bounding box center [807, 249] width 100 height 30
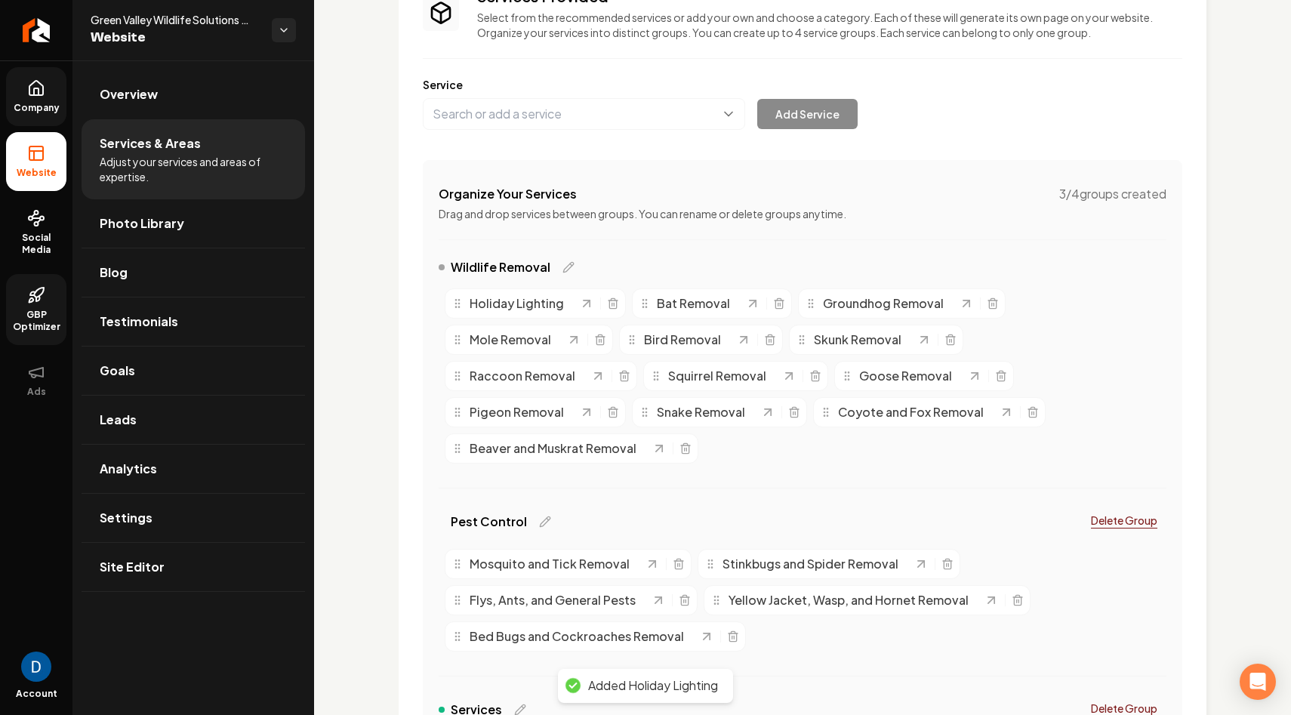
scroll to position [149, 0]
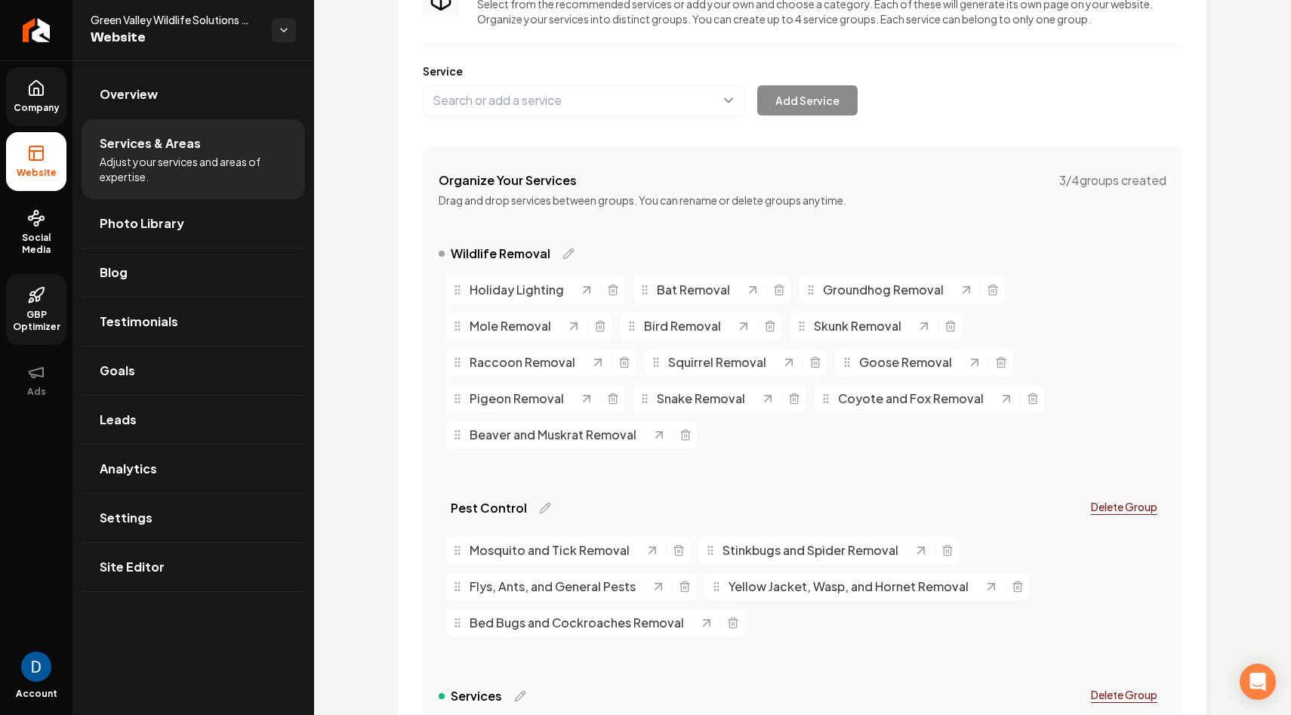
click at [30, 92] on icon at bounding box center [36, 88] width 18 height 18
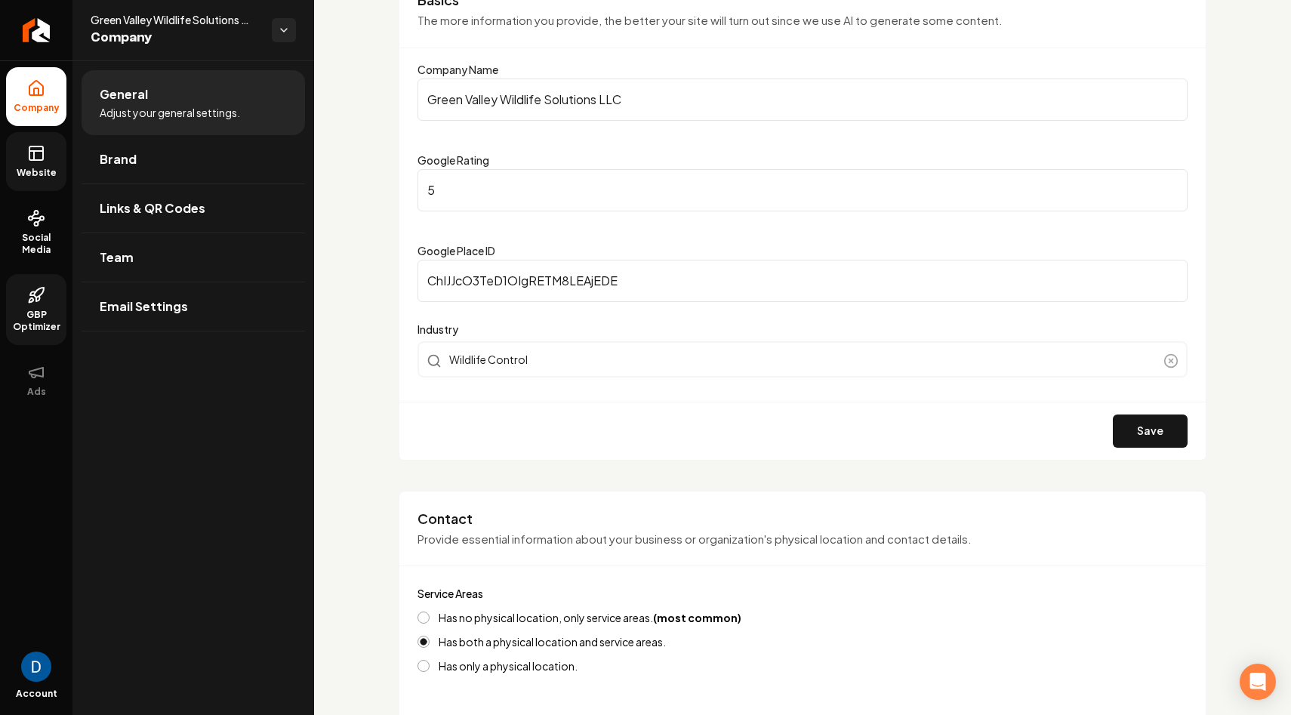
click at [29, 151] on icon at bounding box center [36, 151] width 14 height 0
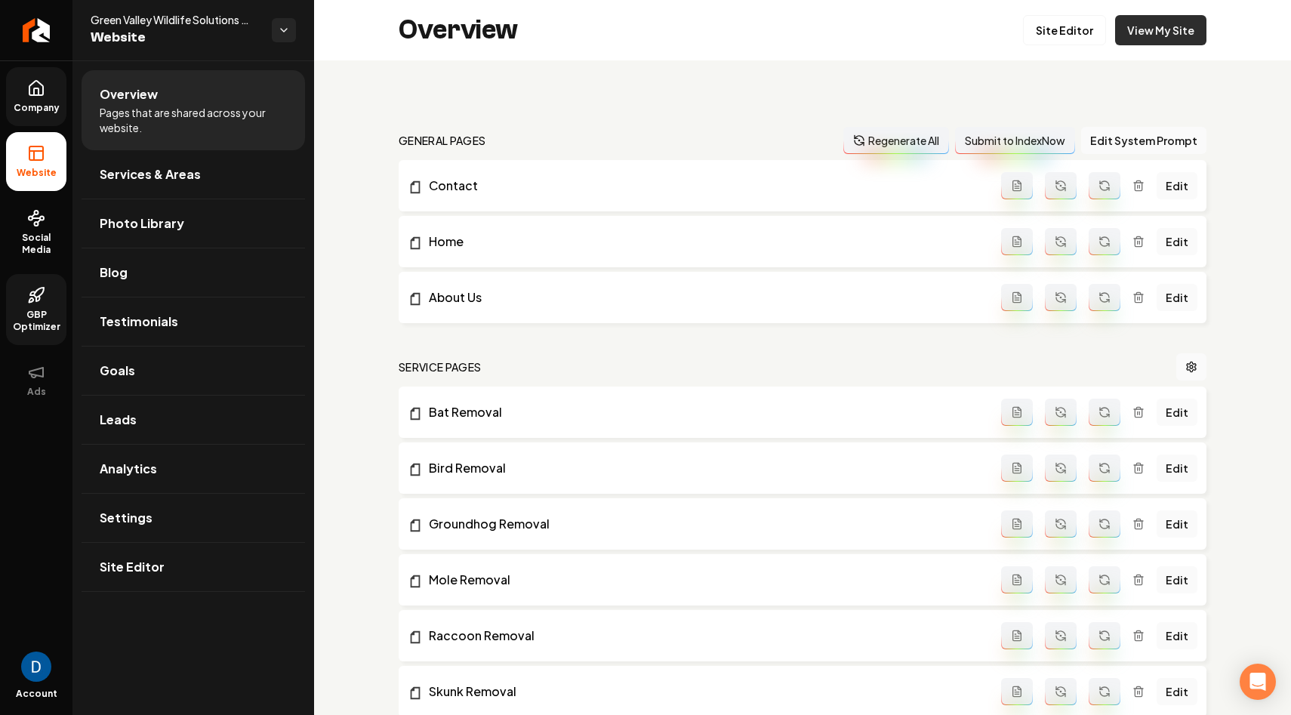
click at [1155, 22] on link "View My Site" at bounding box center [1160, 30] width 91 height 30
click at [183, 176] on span "Services & Areas" at bounding box center [150, 174] width 101 height 18
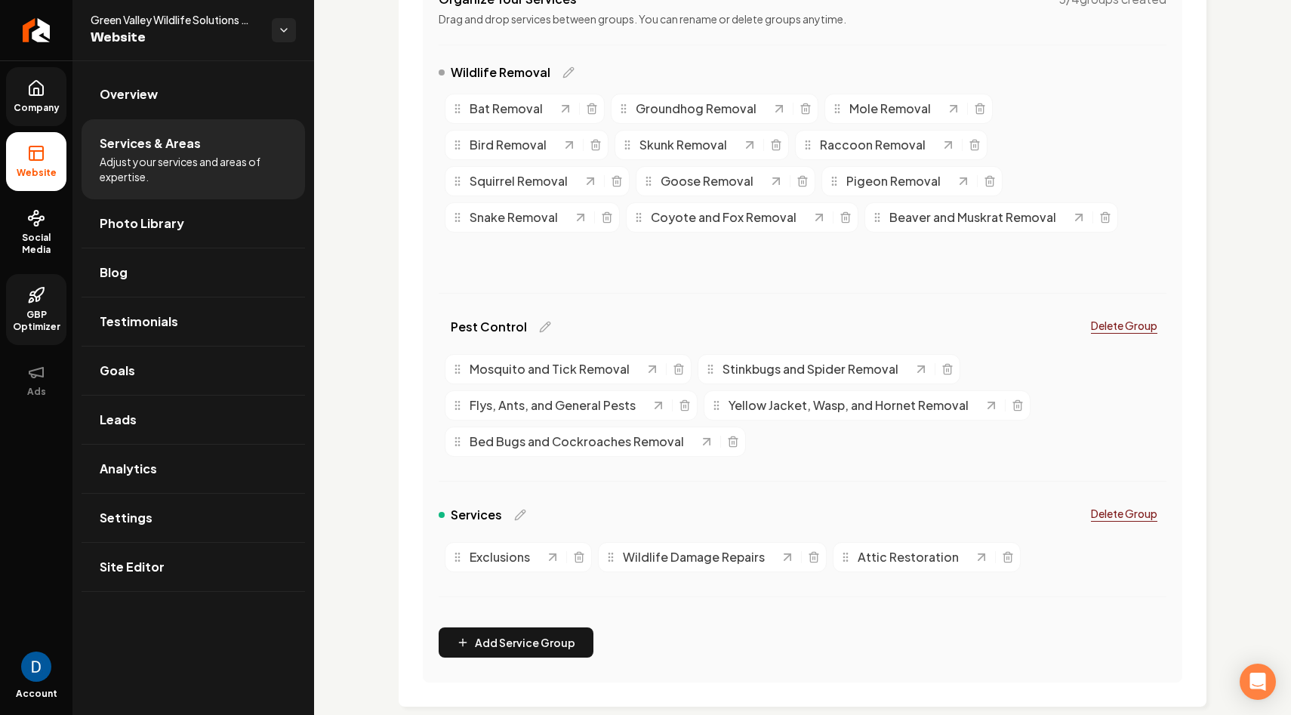
scroll to position [331, 0]
drag, startPoint x: 955, startPoint y: 289, endPoint x: 1025, endPoint y: 517, distance: 238.5
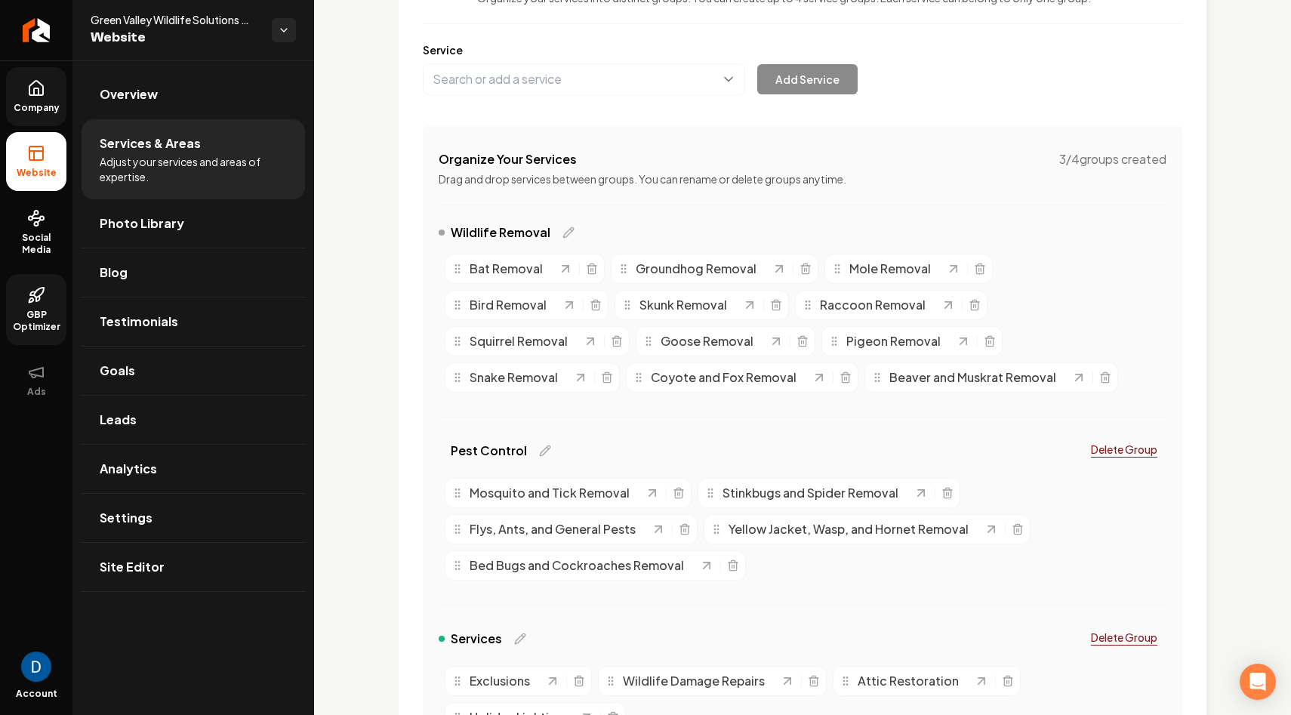
scroll to position [0, 0]
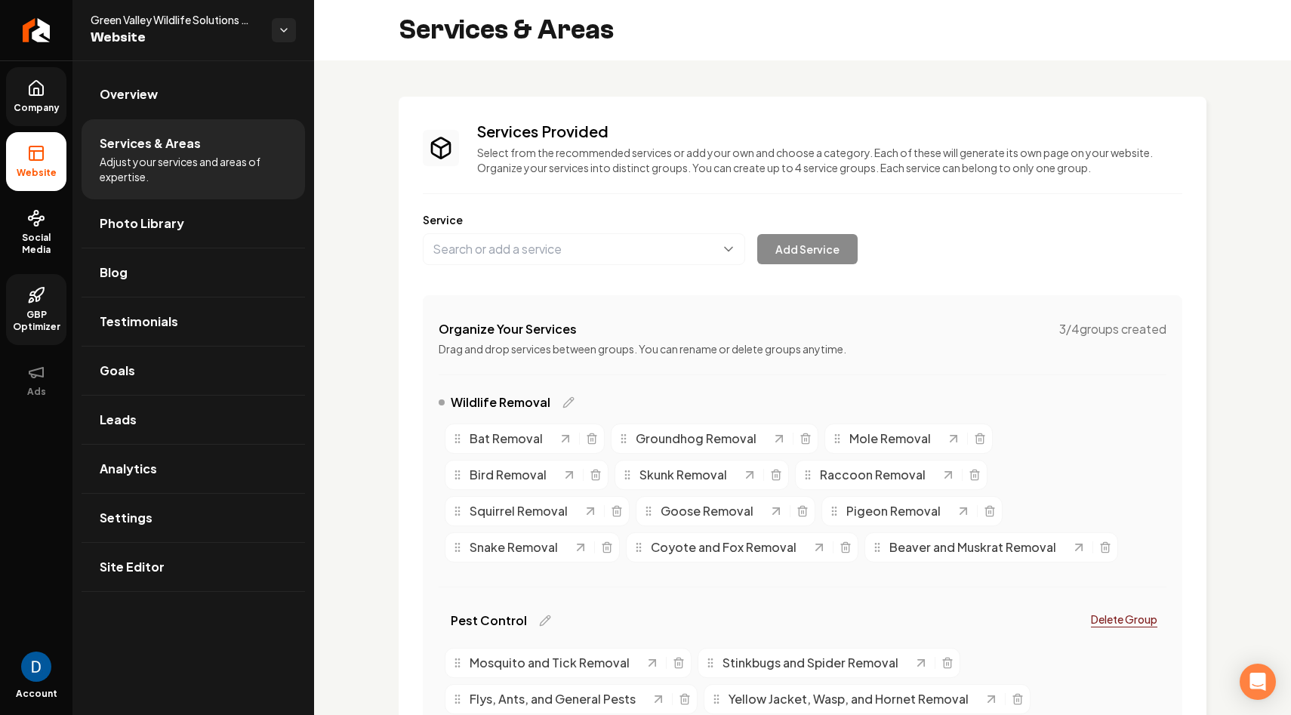
click at [60, 78] on link "Company" at bounding box center [36, 96] width 60 height 59
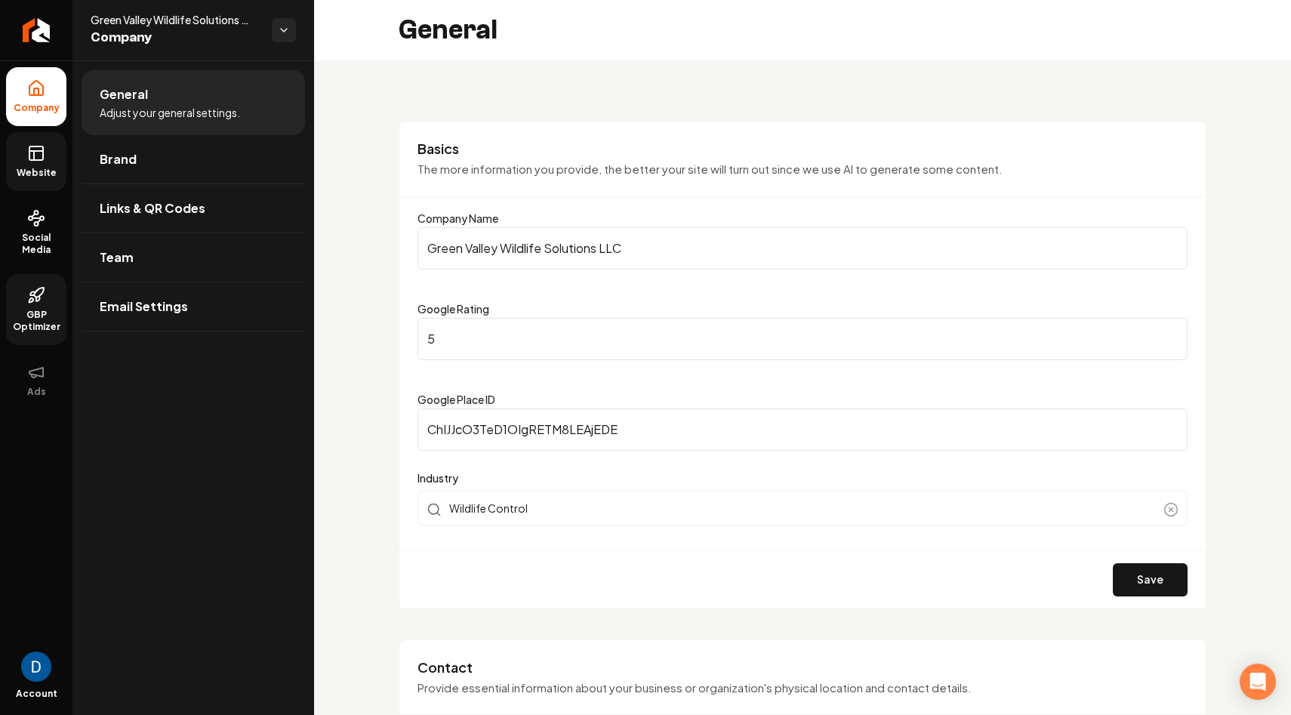
click at [36, 137] on link "Website" at bounding box center [36, 161] width 60 height 59
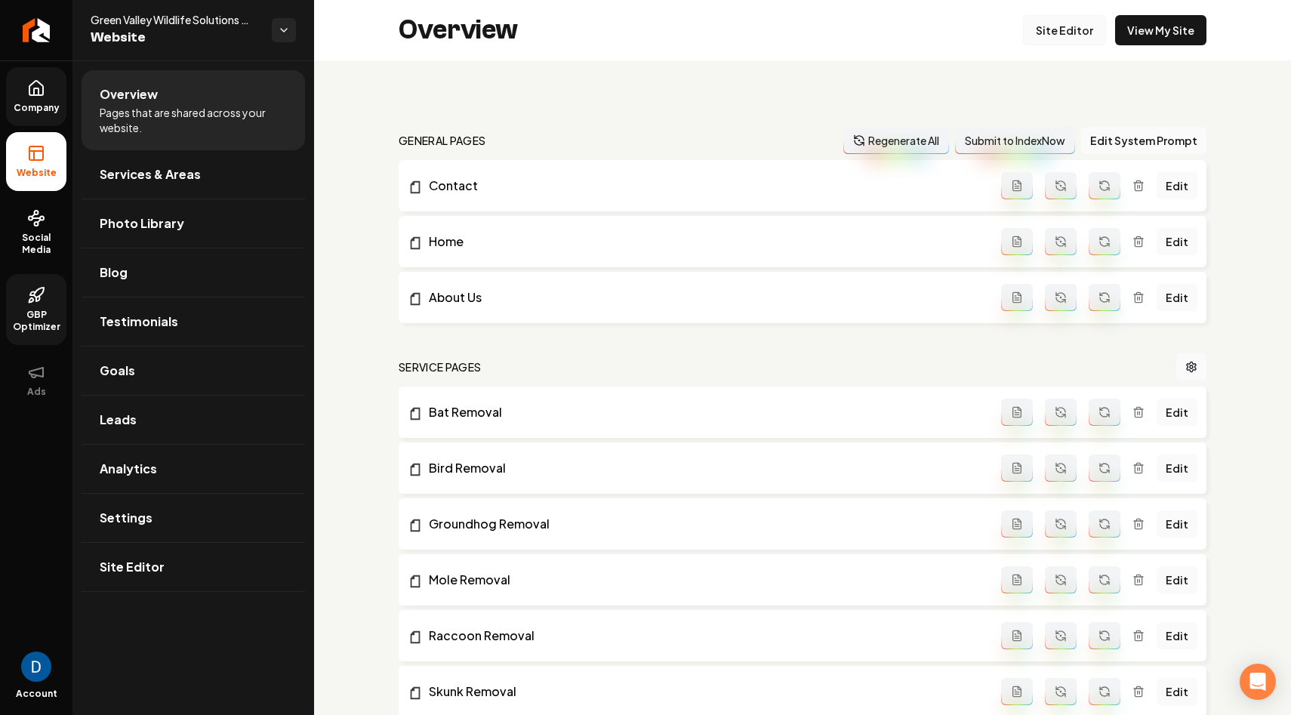
click at [1069, 41] on link "Site Editor" at bounding box center [1064, 30] width 83 height 30
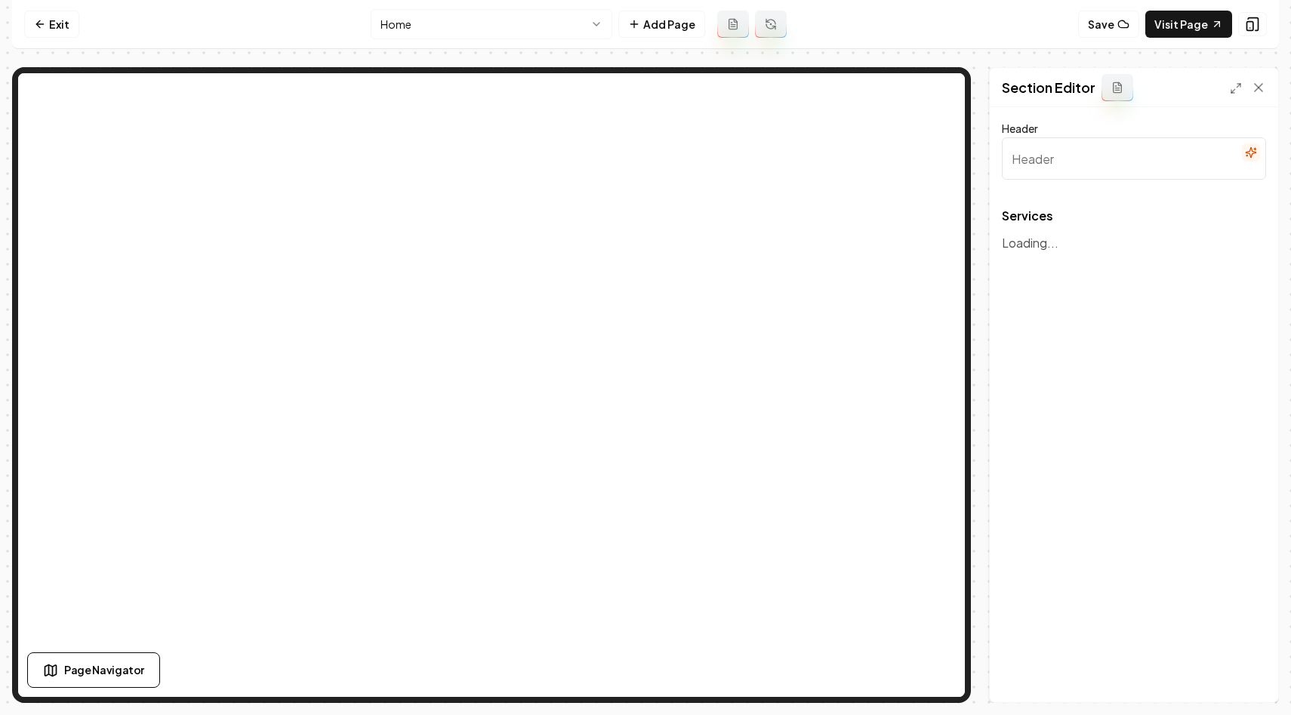
type input "Expert Wildlife Removal Services"
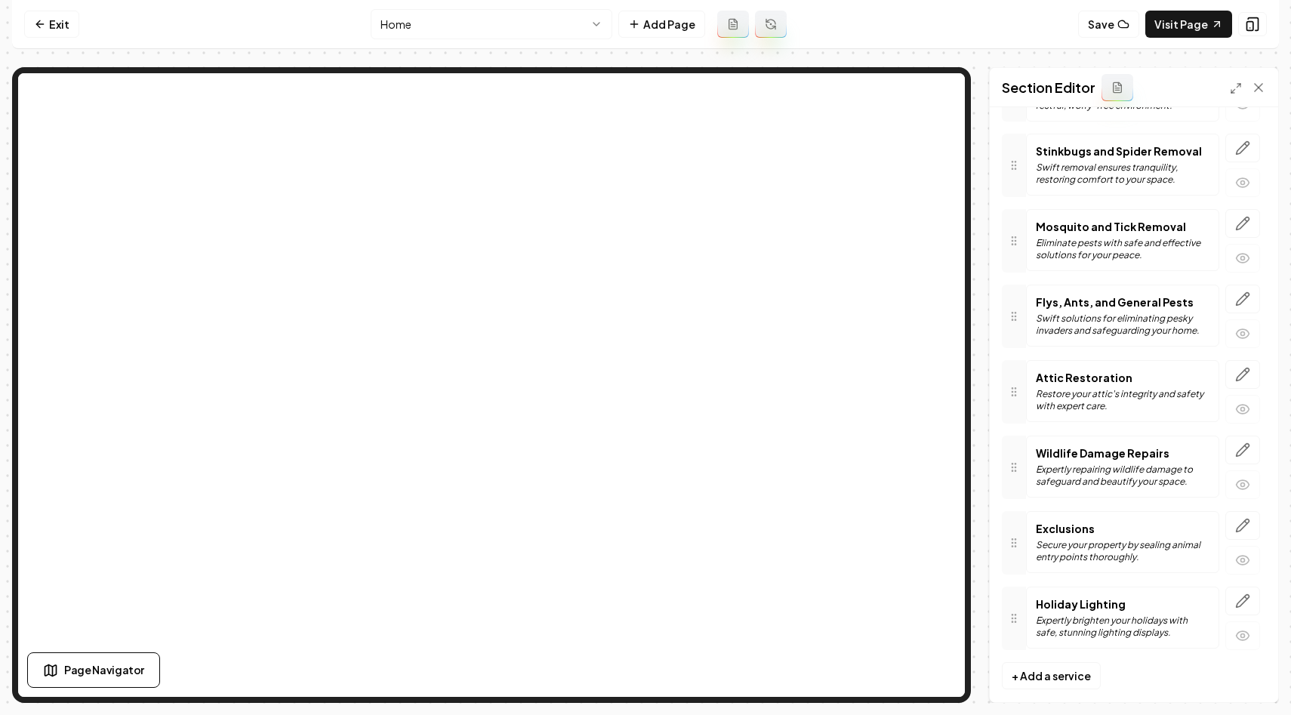
scroll to position [1202, 0]
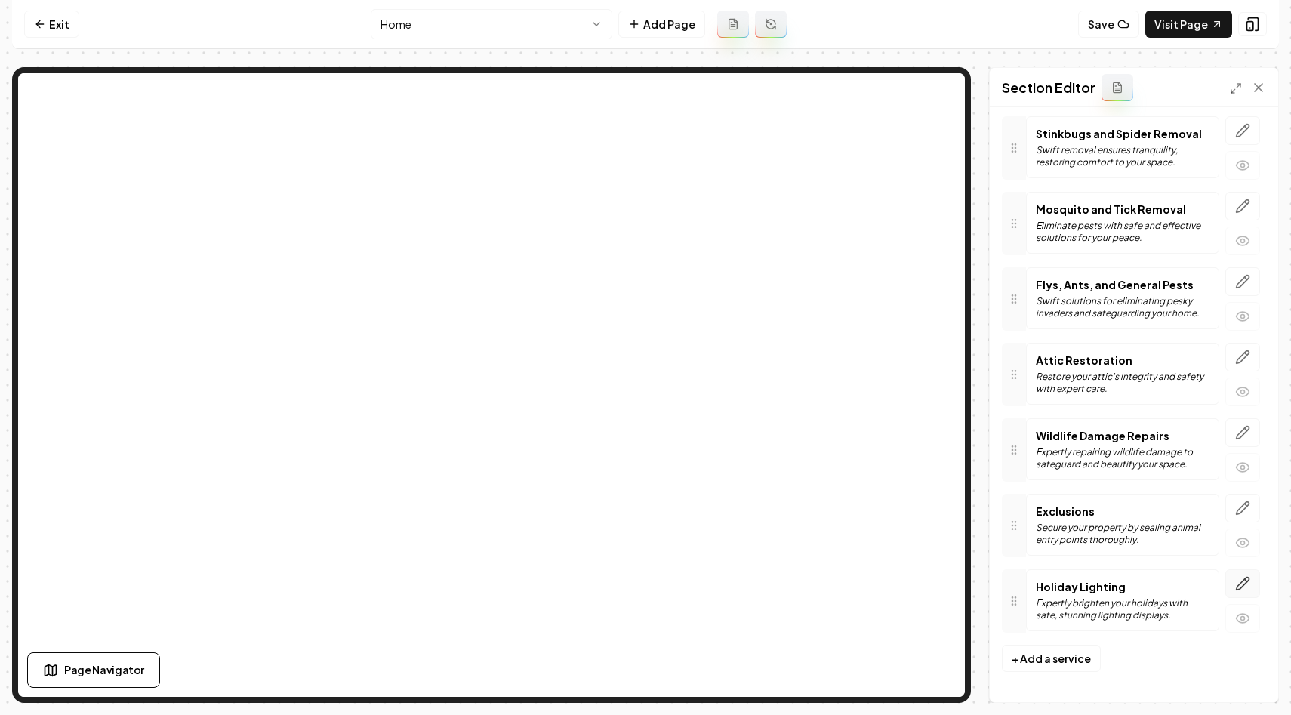
click at [1245, 581] on icon "button" at bounding box center [1242, 583] width 15 height 15
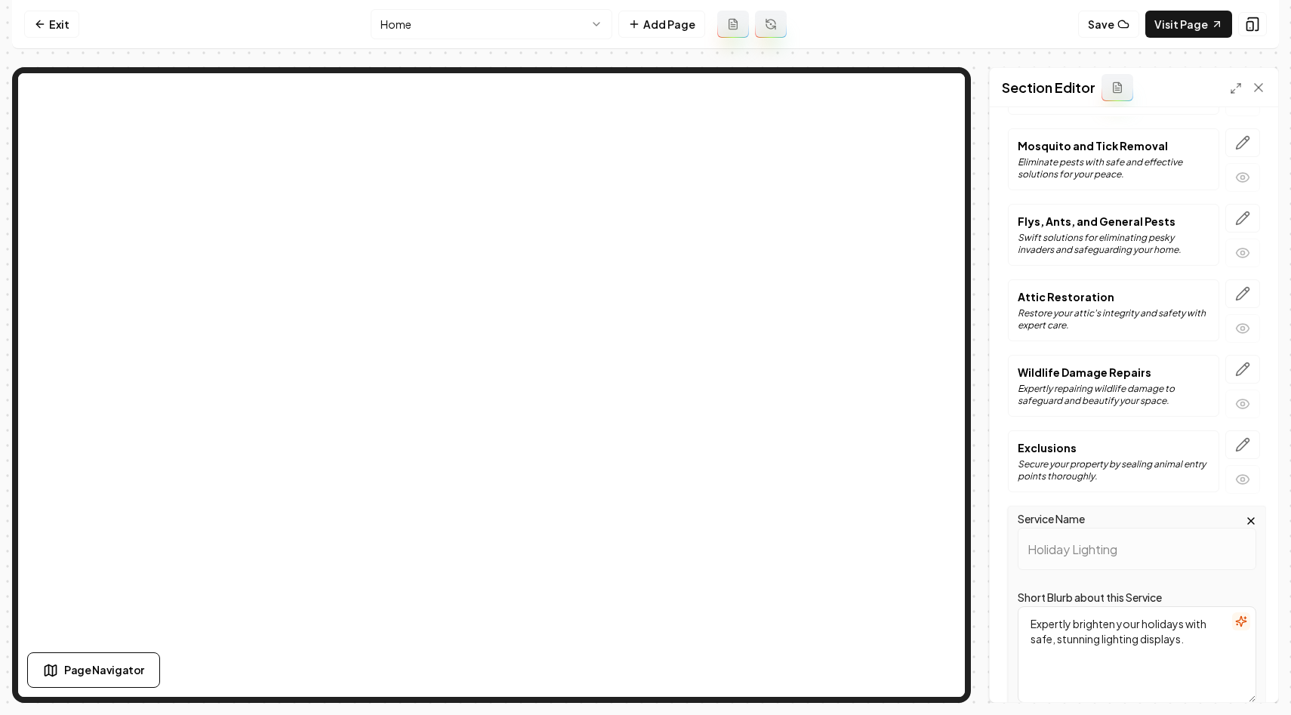
scroll to position [1442, 0]
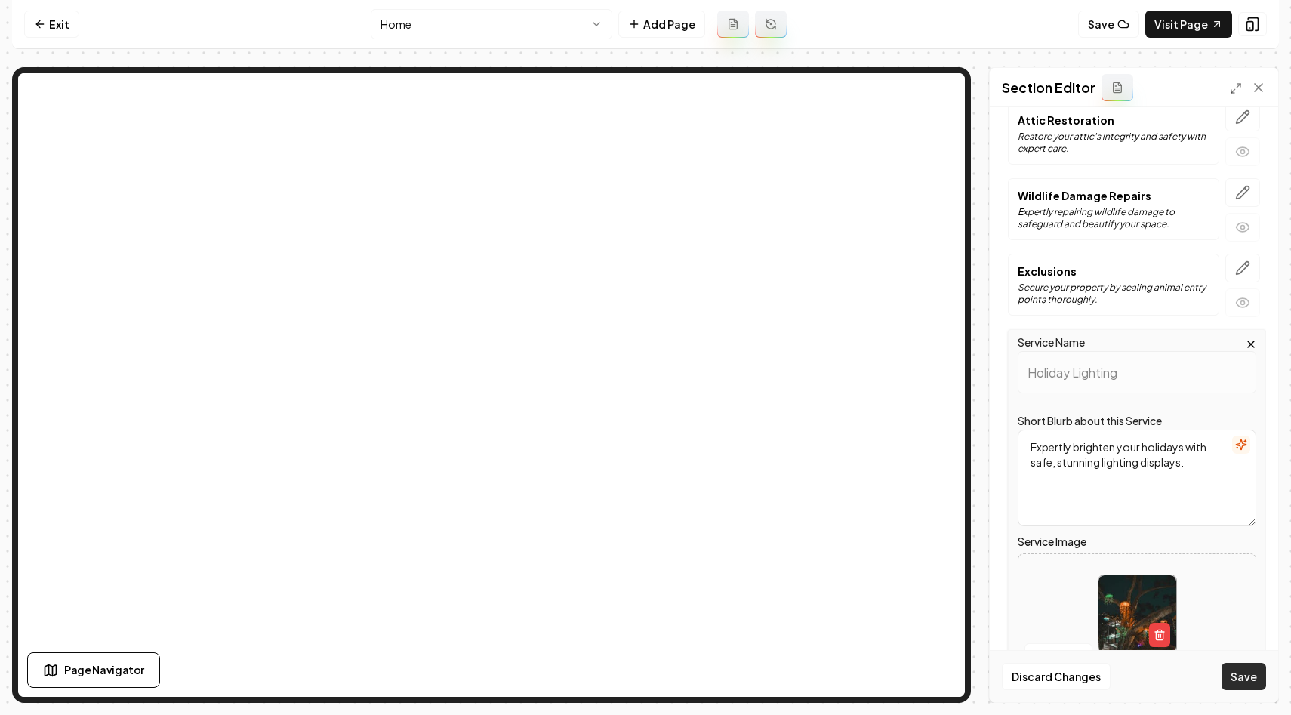
click at [1242, 681] on button "Save" at bounding box center [1243, 676] width 45 height 27
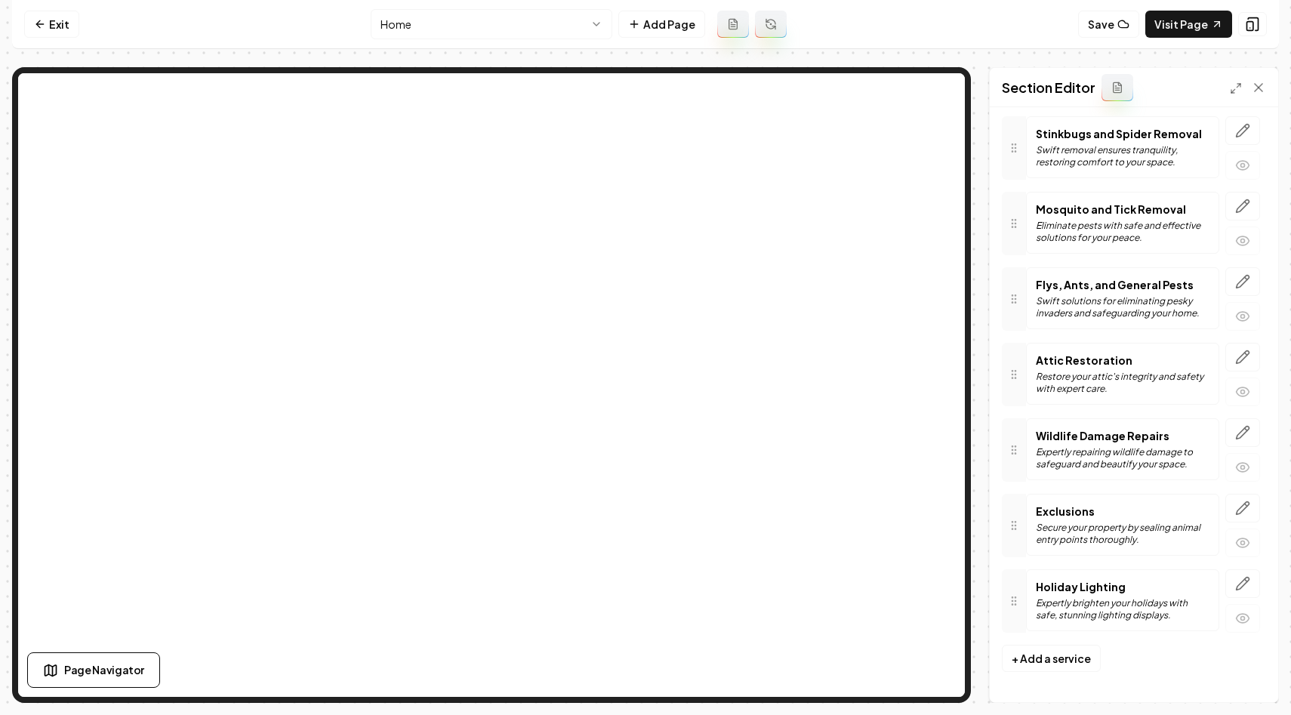
scroll to position [1202, 0]
click at [575, 18] on html "Computer Required This feature is only available on a computer. Please switch t…" at bounding box center [645, 357] width 1291 height 715
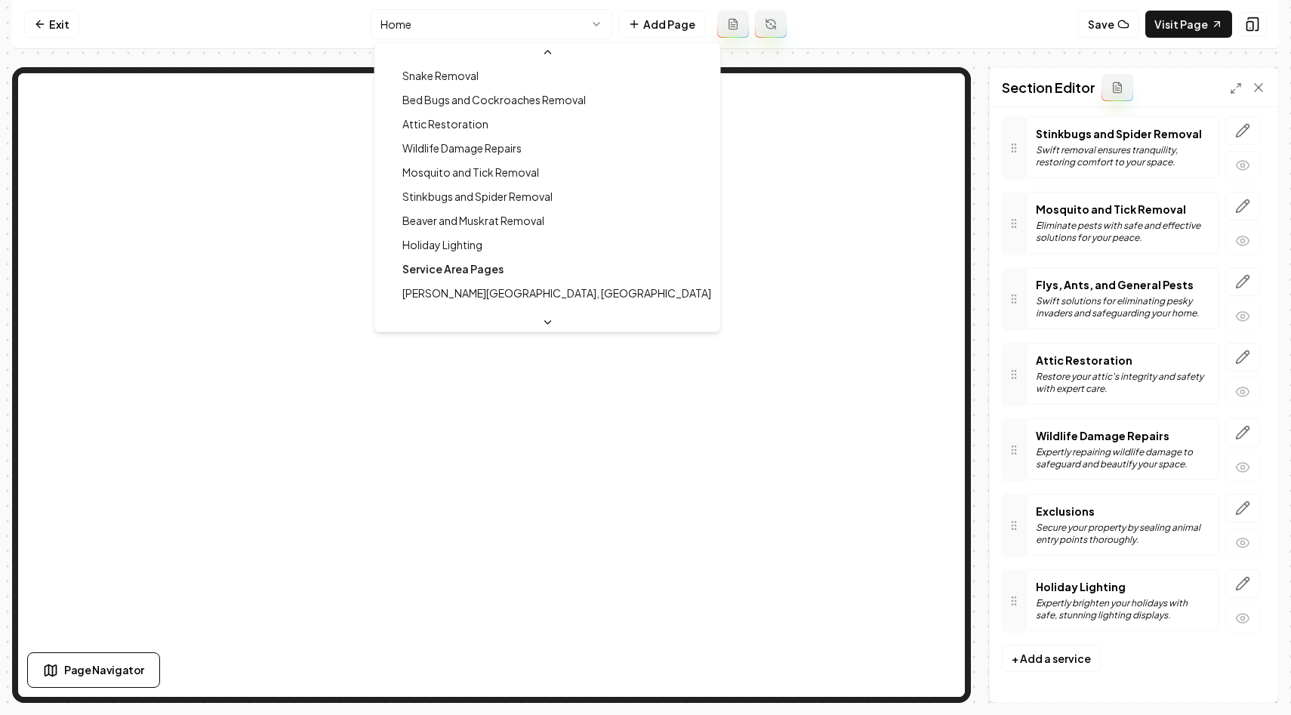
scroll to position [463, 0]
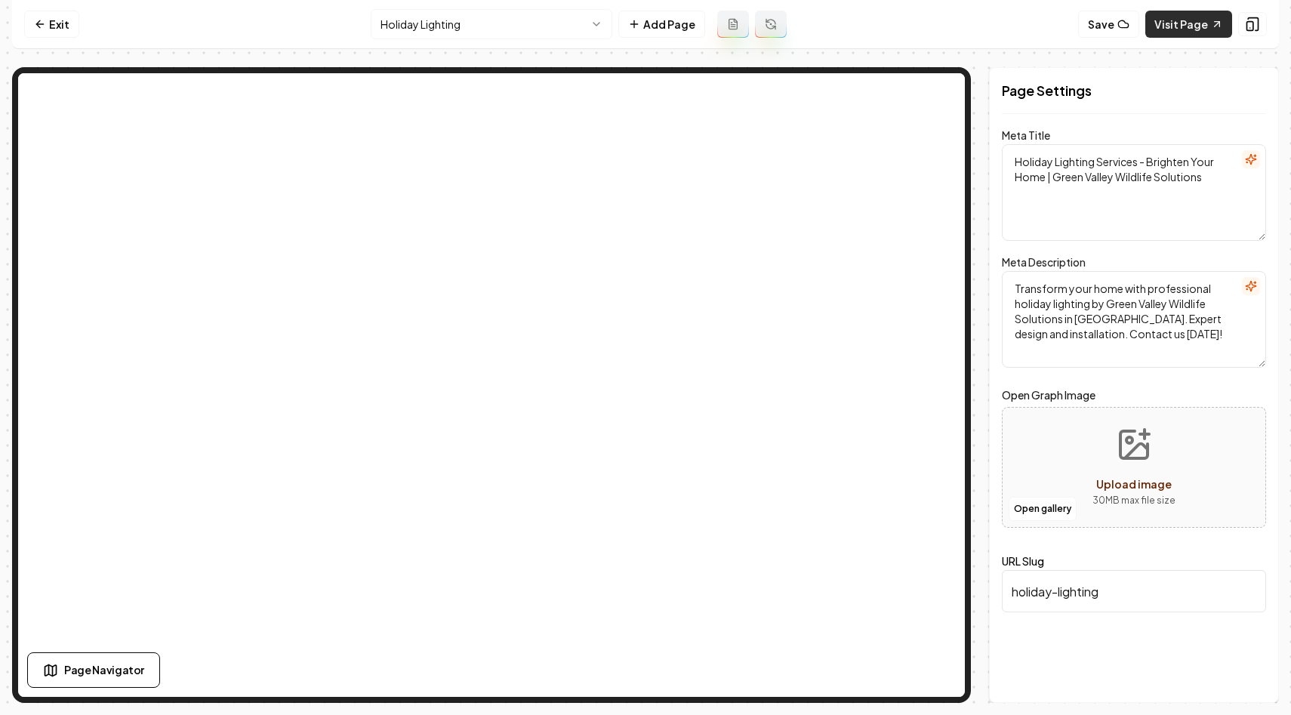
click at [1175, 21] on link "Visit Page" at bounding box center [1188, 24] width 87 height 27
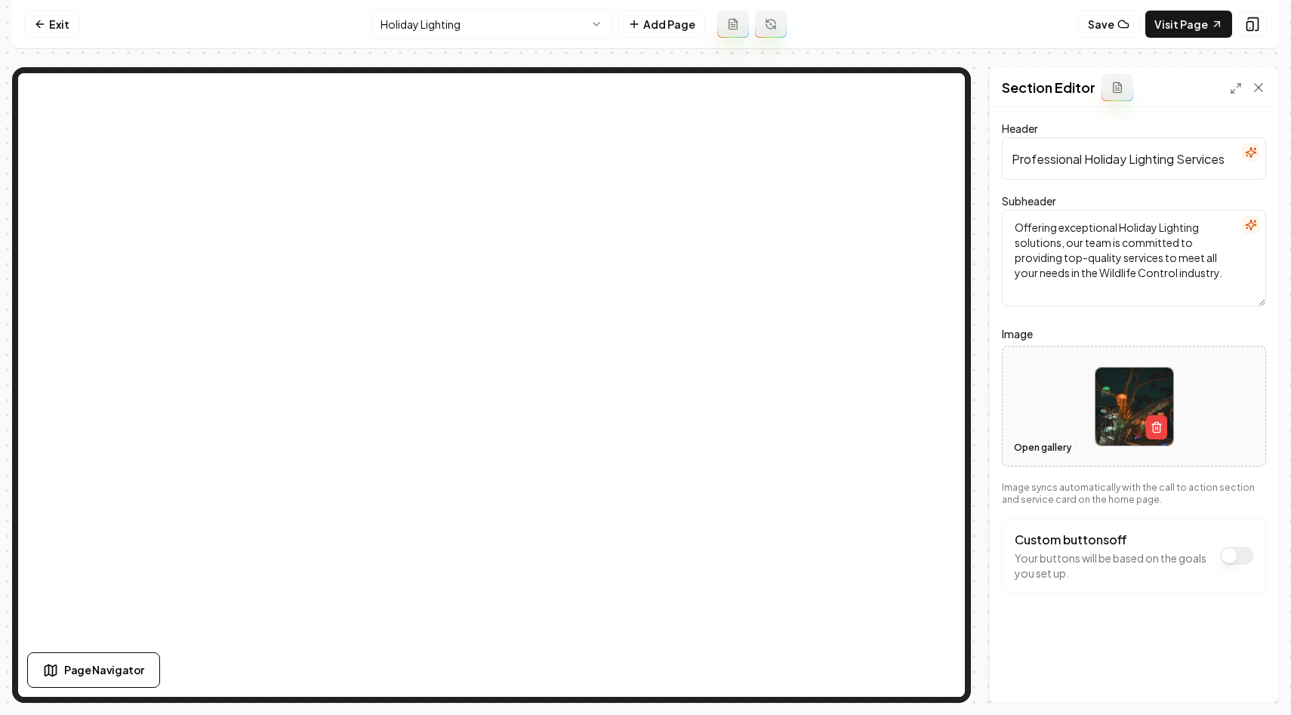
click at [1040, 451] on button "Open gallery" at bounding box center [1043, 448] width 68 height 24
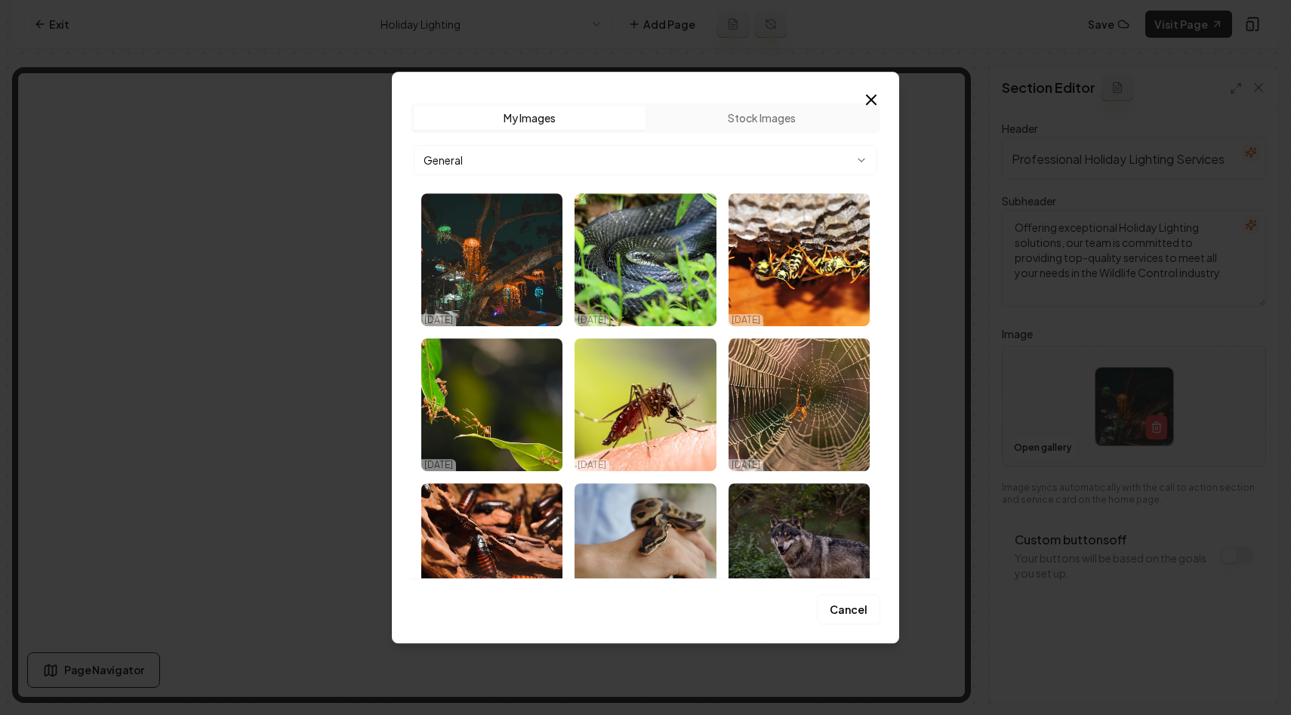
click at [882, 96] on div "Upload My Images Stock Images General [DATE] [DATE] [DATE] [DATE] [DATE] [DATE]…" at bounding box center [645, 358] width 507 height 572
click at [869, 93] on icon "button" at bounding box center [871, 100] width 18 height 18
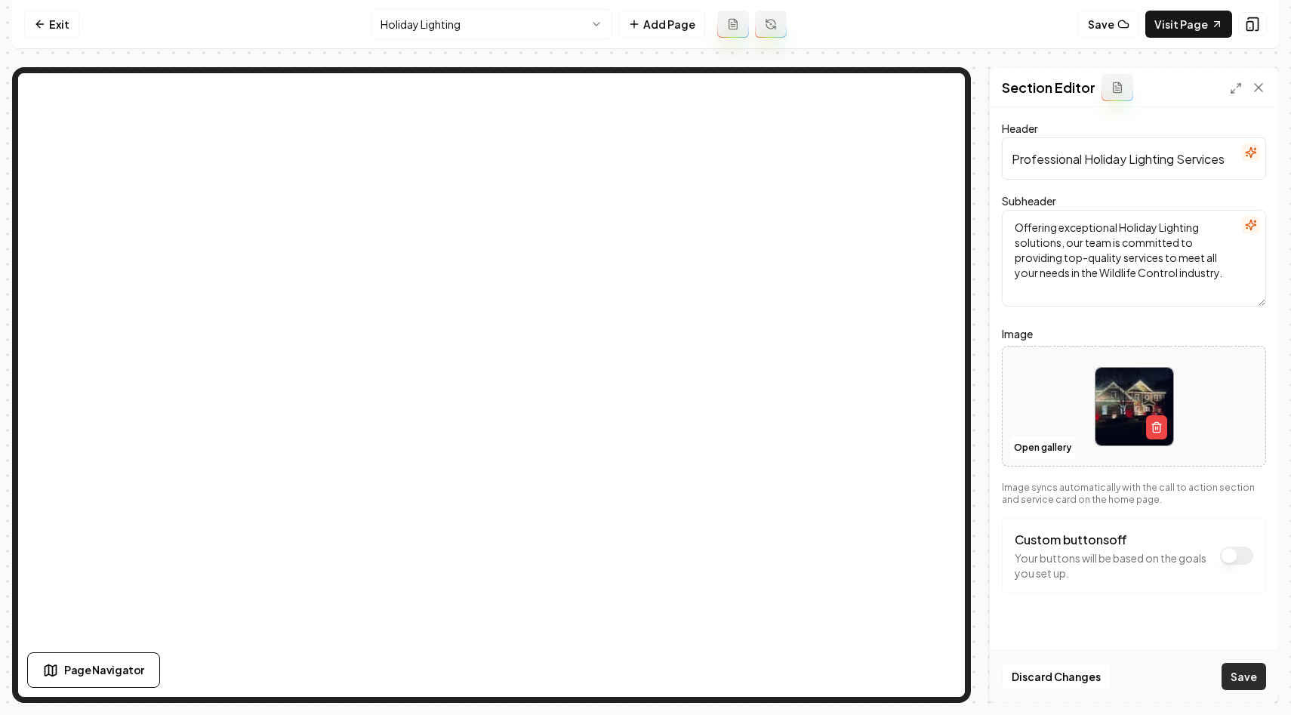
click at [1243, 688] on button "Save" at bounding box center [1243, 676] width 45 height 27
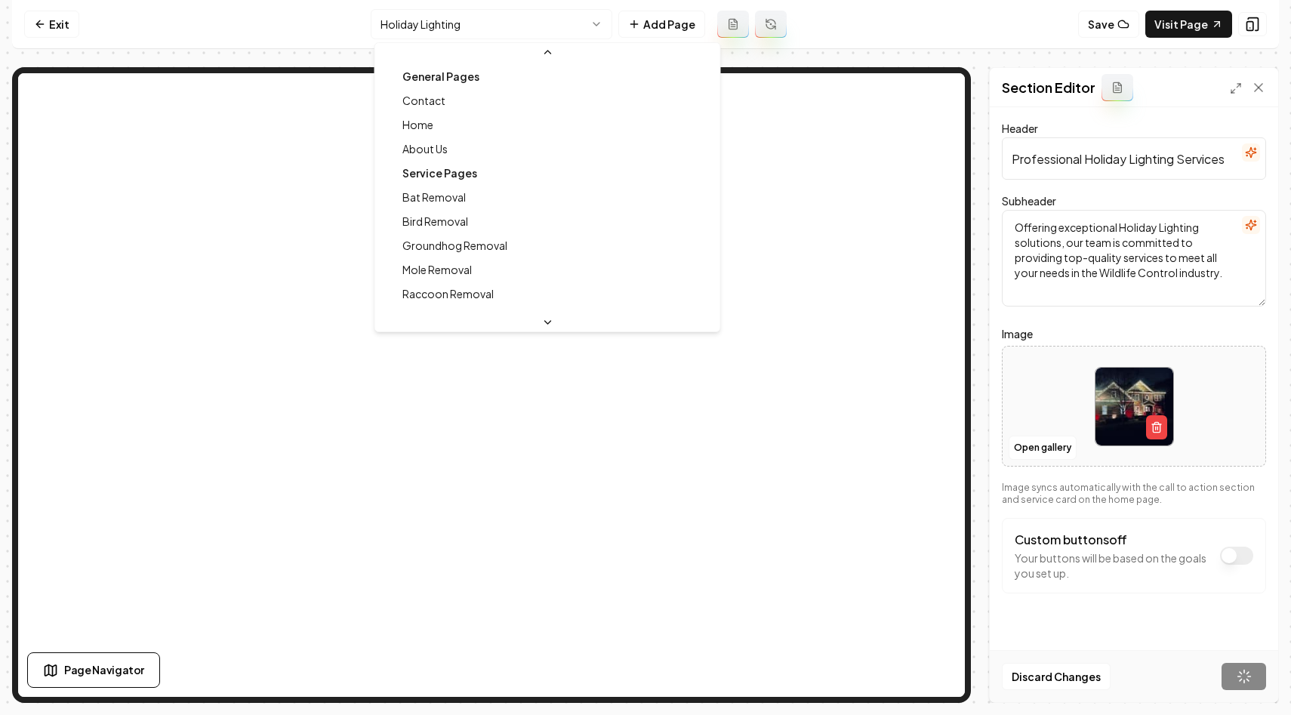
click at [503, 31] on html "Computer Required This feature is only available on a computer. Please switch t…" at bounding box center [645, 357] width 1291 height 715
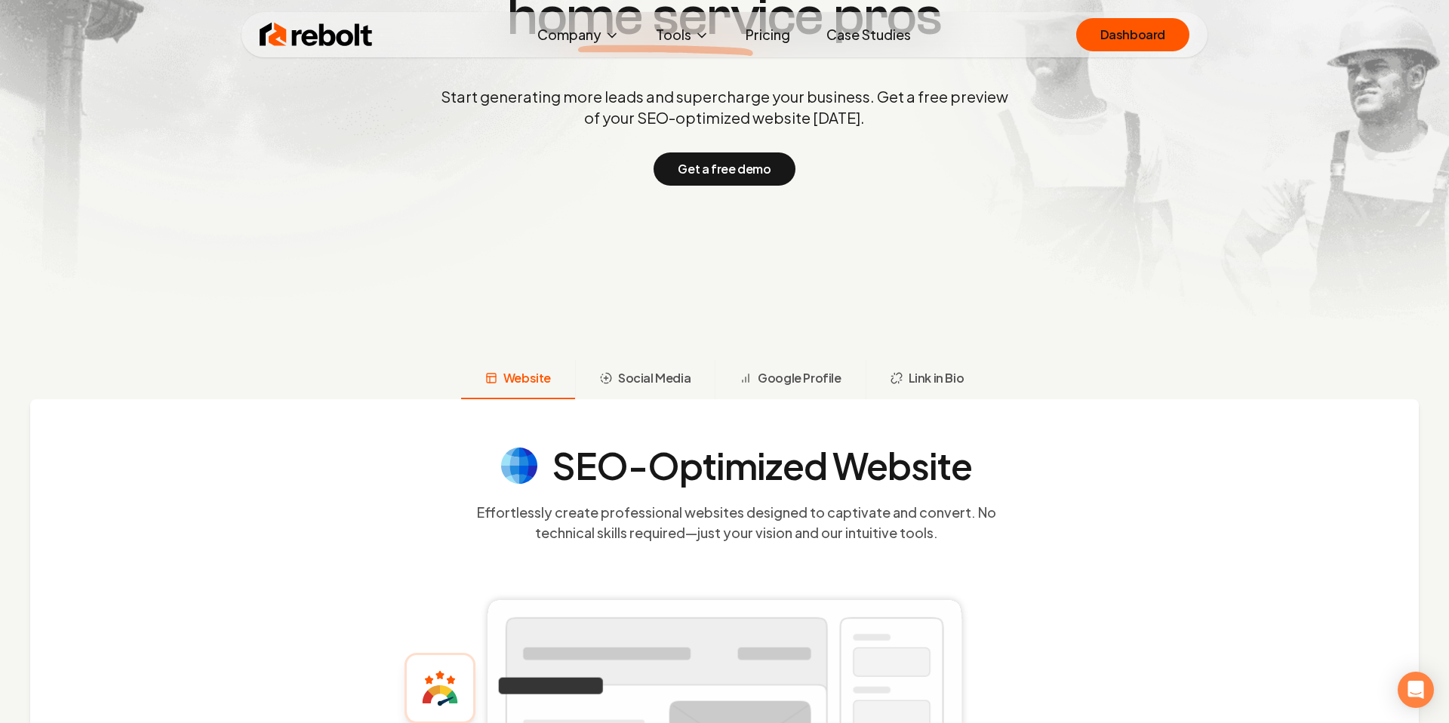
scroll to position [352, 0]
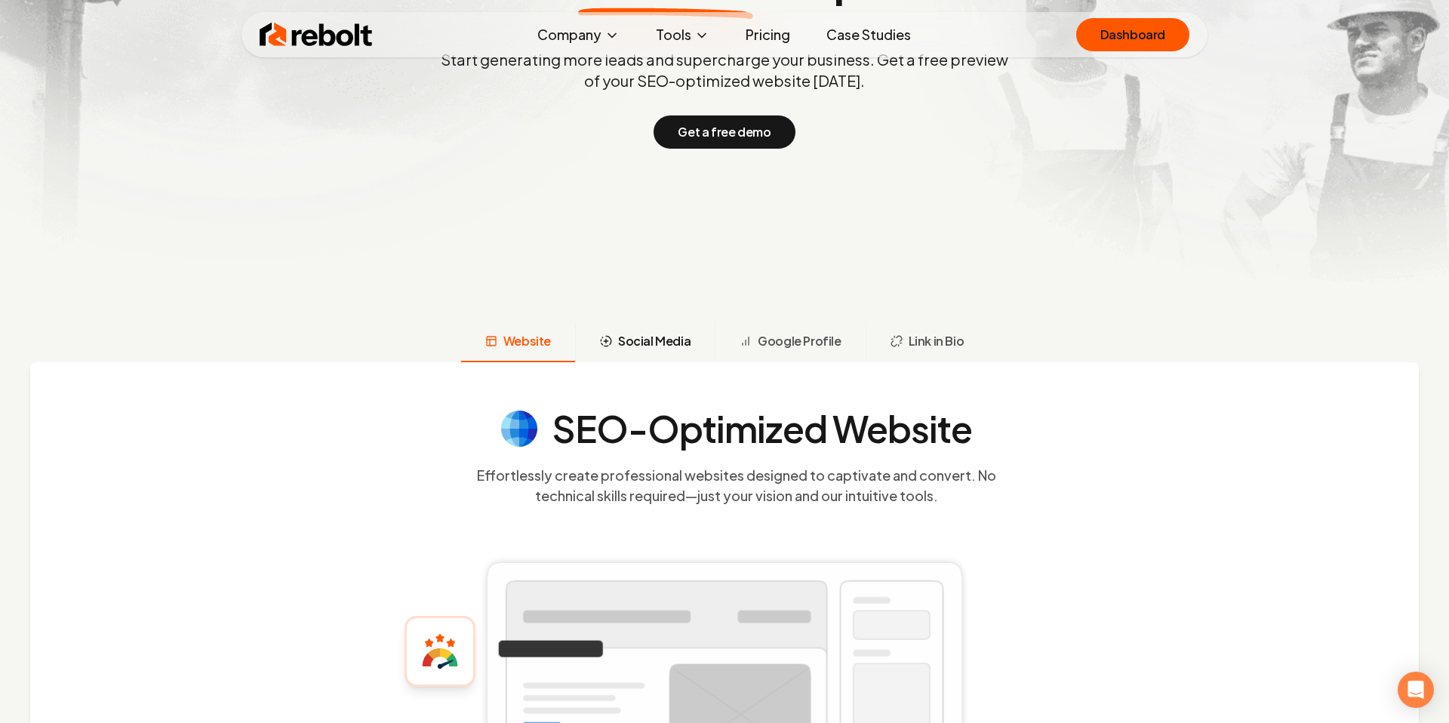
click at [667, 349] on span "Social Media" at bounding box center [654, 341] width 72 height 18
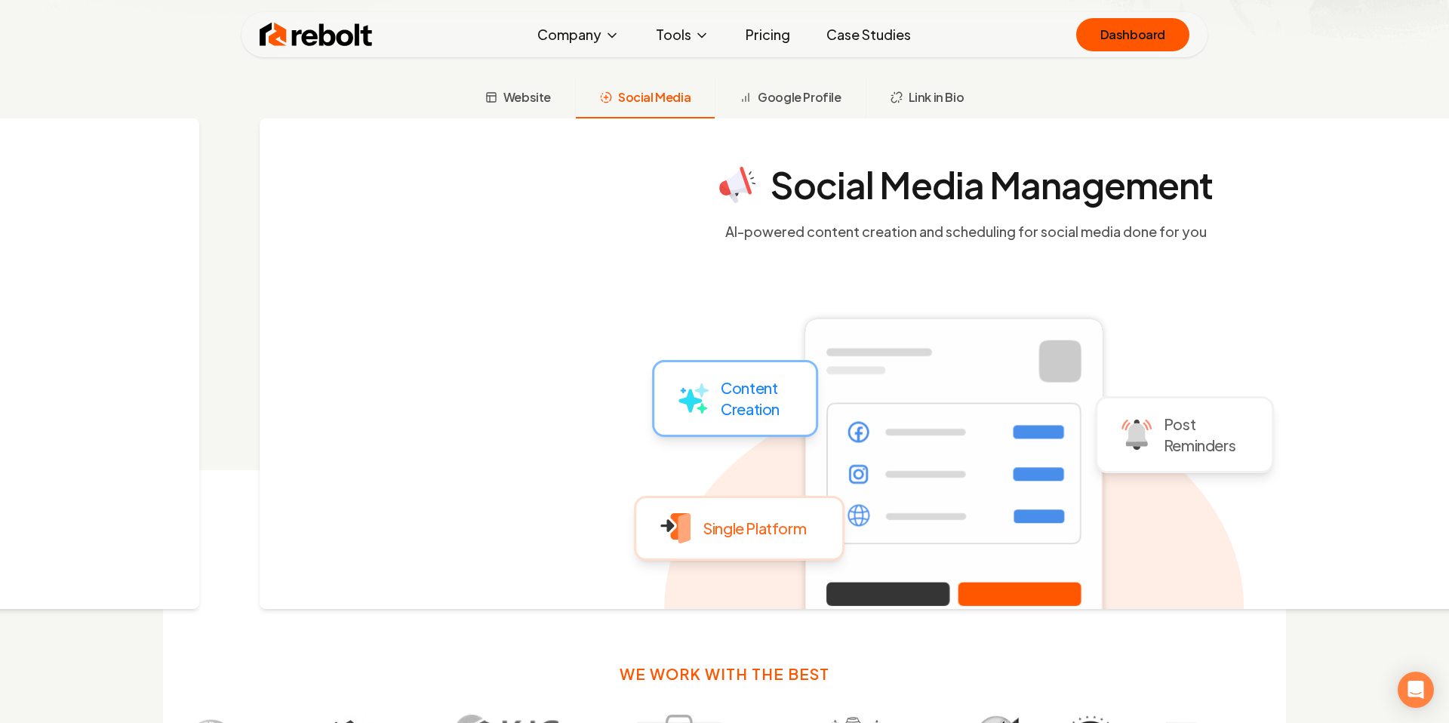
scroll to position [601, 0]
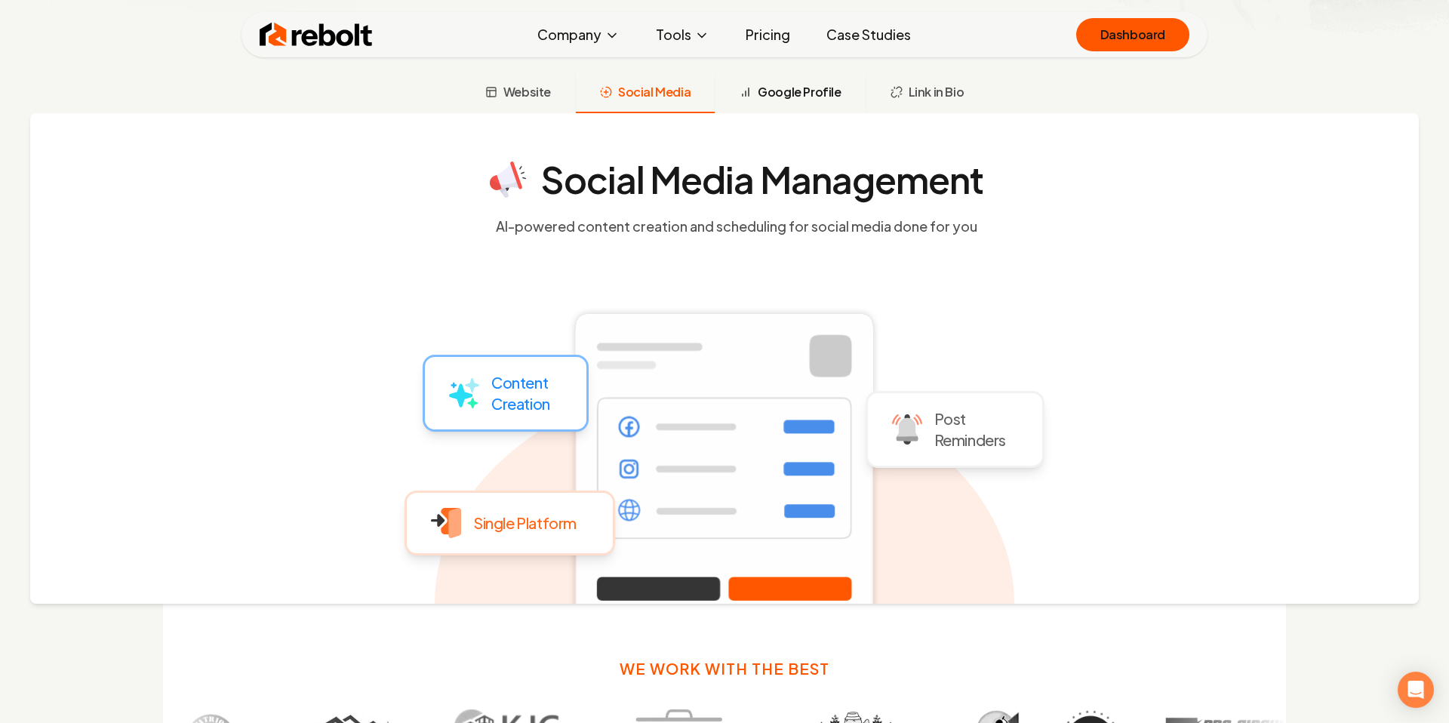
click at [778, 91] on span "Google Profile" at bounding box center [799, 92] width 83 height 18
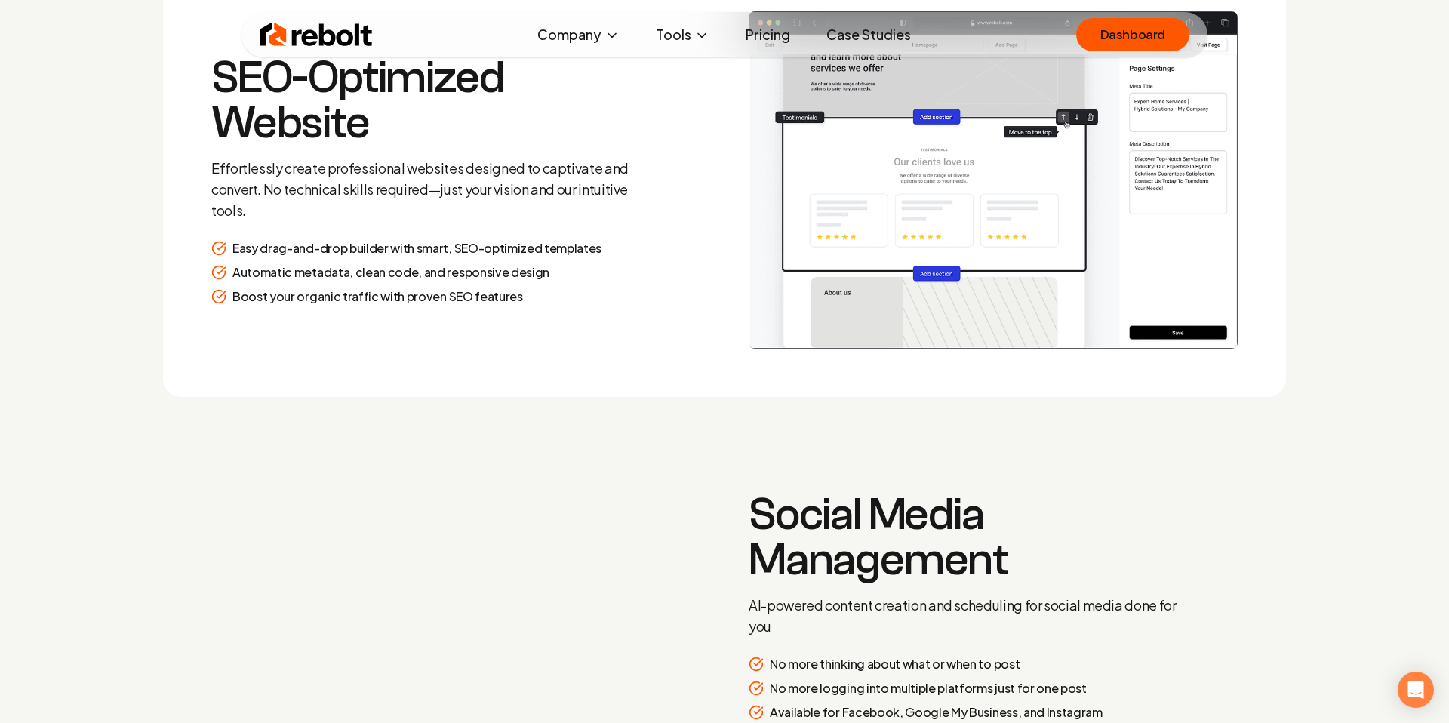
scroll to position [2164, 0]
